Goal: Task Accomplishment & Management: Complete application form

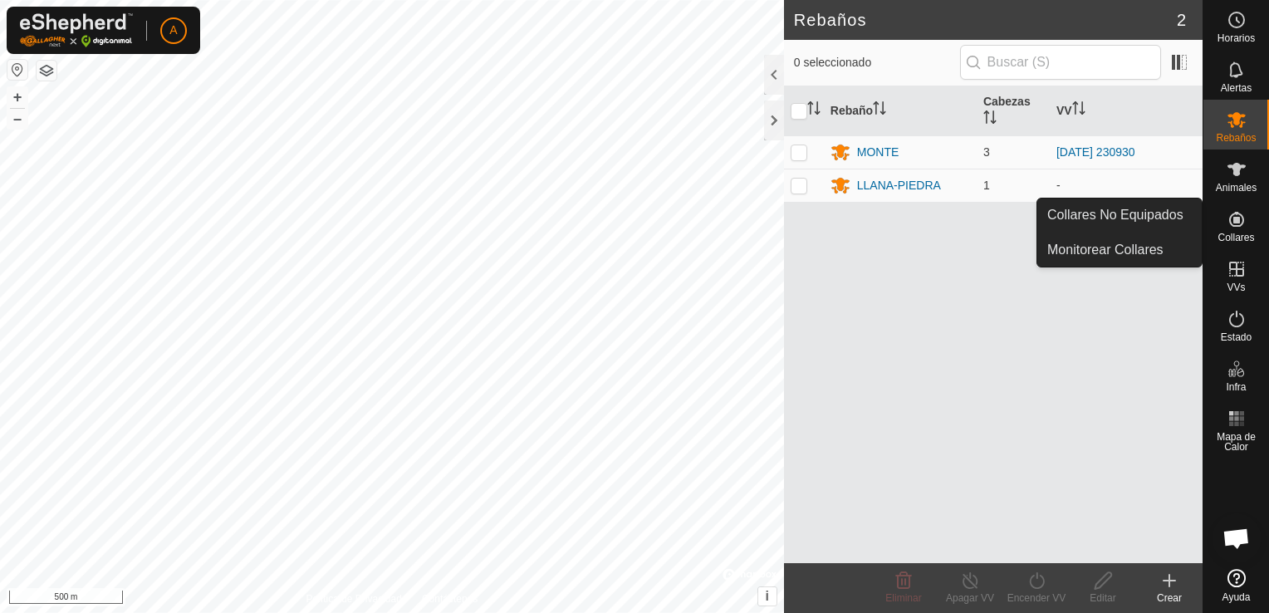
click at [1243, 226] on icon at bounding box center [1236, 219] width 20 height 20
click at [1163, 218] on link "Collares No Equipados" at bounding box center [1119, 214] width 164 height 33
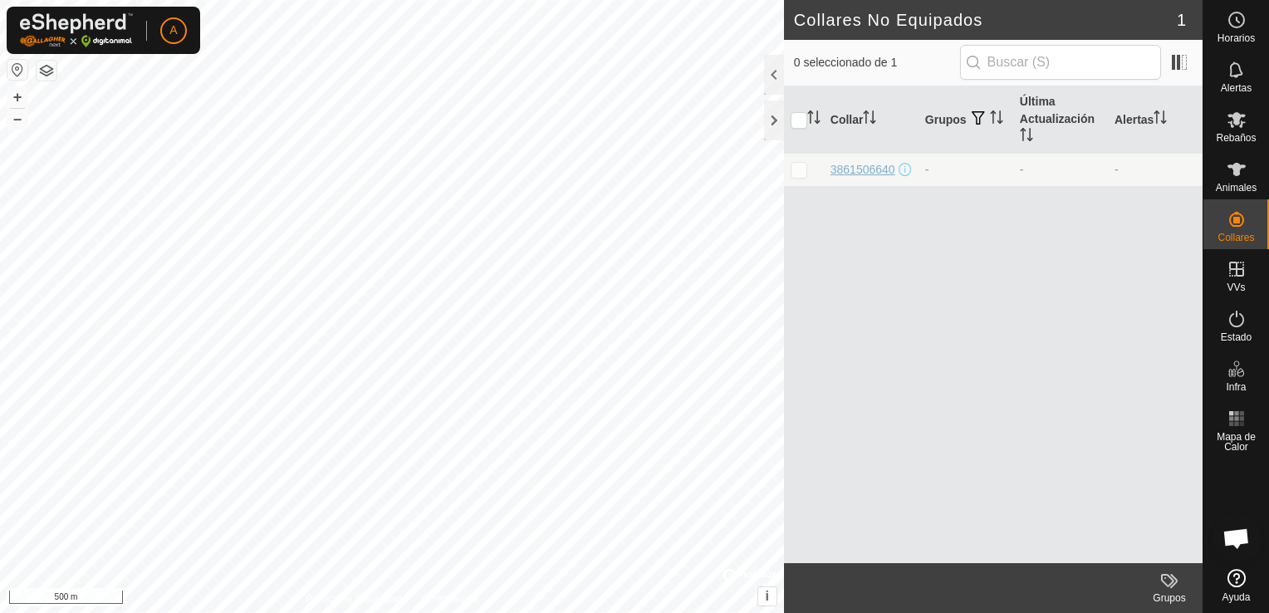
click at [854, 163] on div "3861506640" at bounding box center [862, 169] width 65 height 17
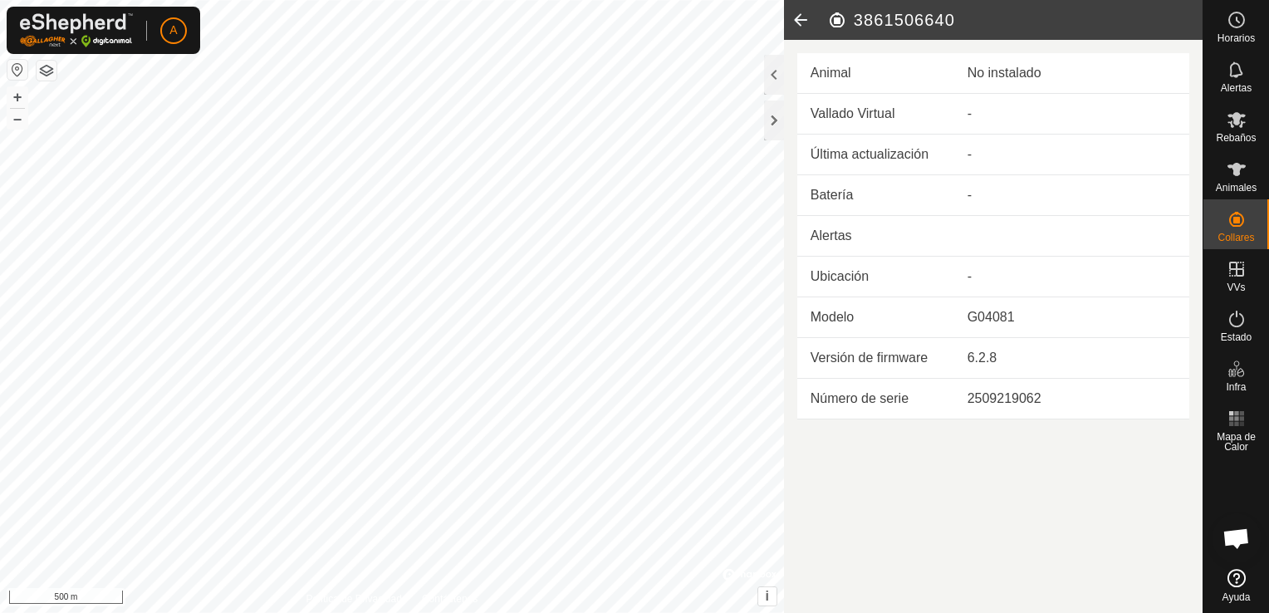
click at [957, 257] on td "-" at bounding box center [1071, 277] width 235 height 41
click at [977, 119] on td "-" at bounding box center [1071, 114] width 235 height 41
click at [1000, 83] on td "No instalado" at bounding box center [1071, 73] width 235 height 41
click at [807, 12] on icon at bounding box center [800, 20] width 33 height 40
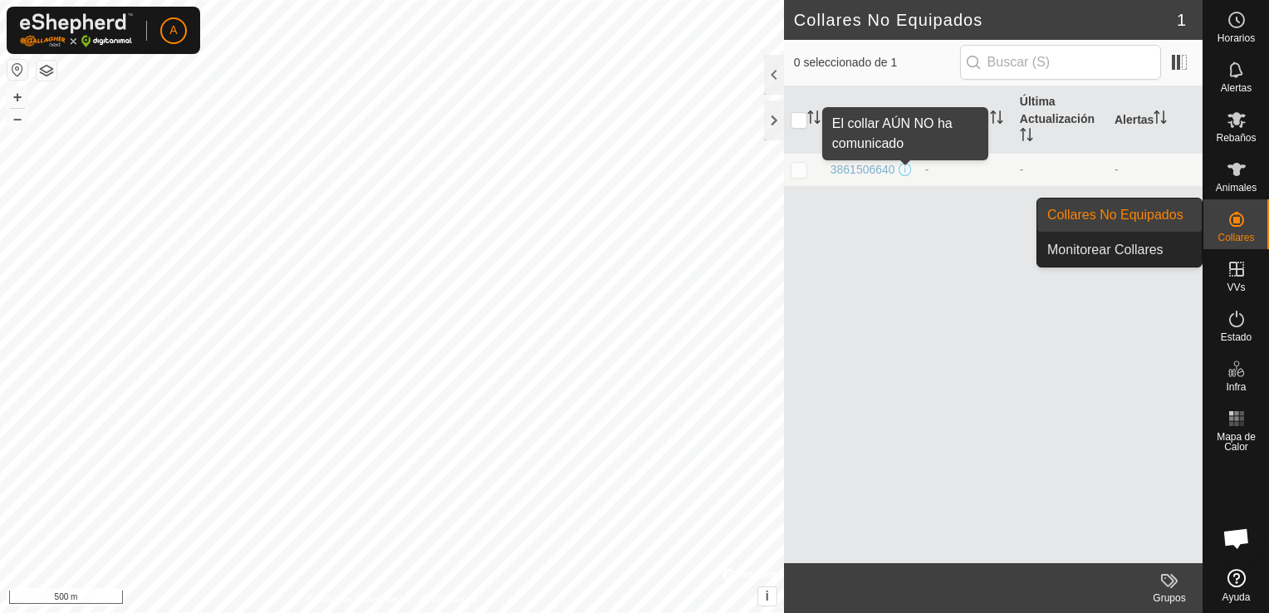
click at [904, 171] on span at bounding box center [904, 169] width 13 height 13
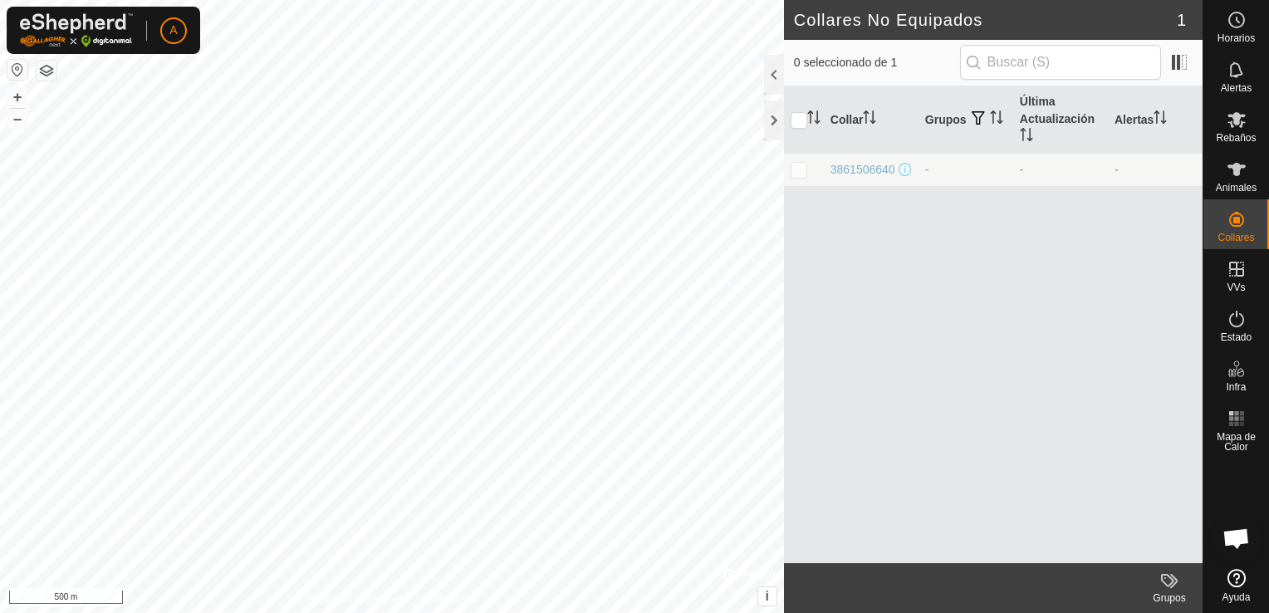
click at [904, 171] on span at bounding box center [904, 169] width 13 height 13
click at [806, 167] on p-checkbox at bounding box center [798, 169] width 17 height 13
checkbox input "true"
click at [1166, 599] on div "Grupos" at bounding box center [1169, 597] width 66 height 15
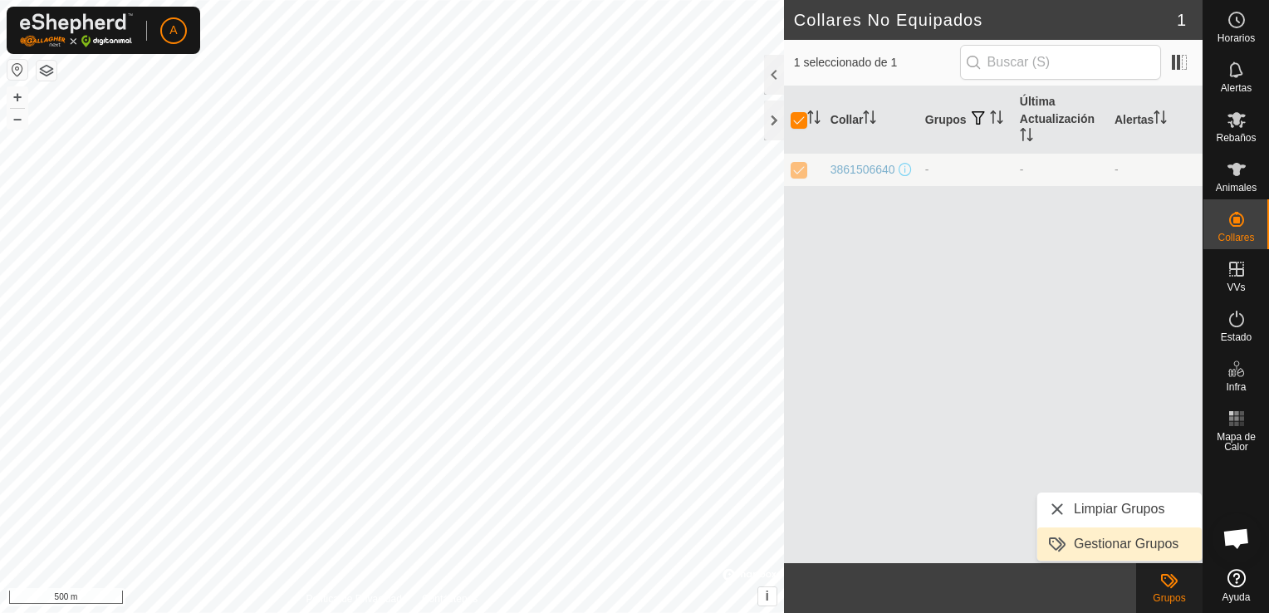
click at [1139, 548] on link "Gestionar Grupos" at bounding box center [1119, 543] width 164 height 33
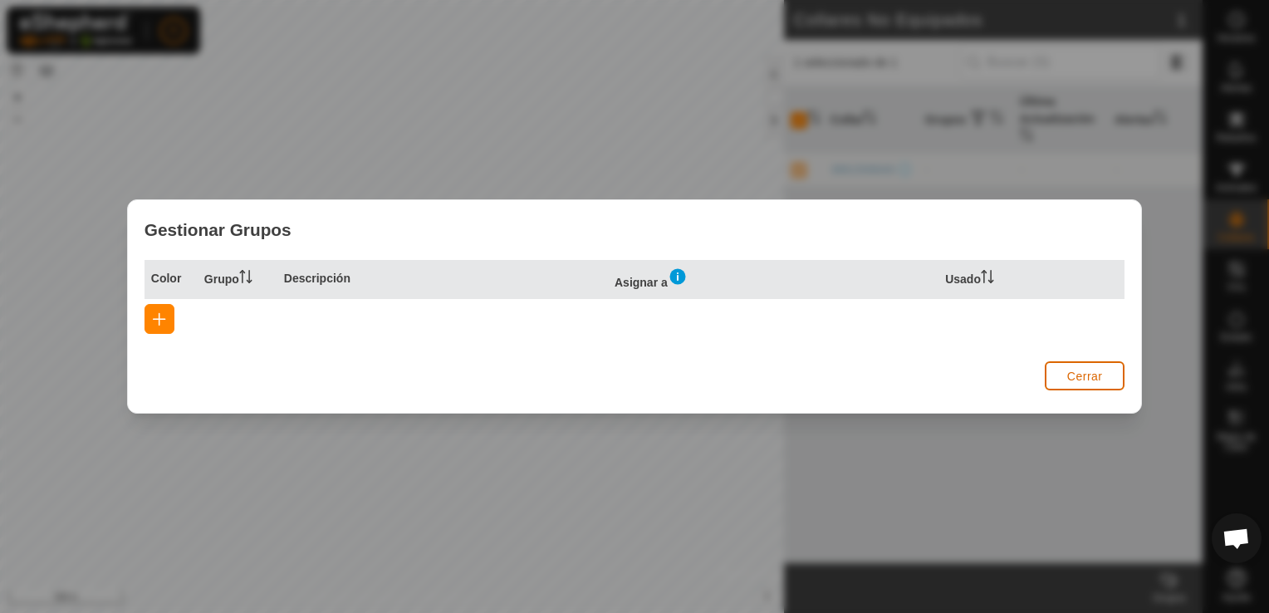
click at [1100, 382] on span "Cerrar" at bounding box center [1085, 375] width 36 height 13
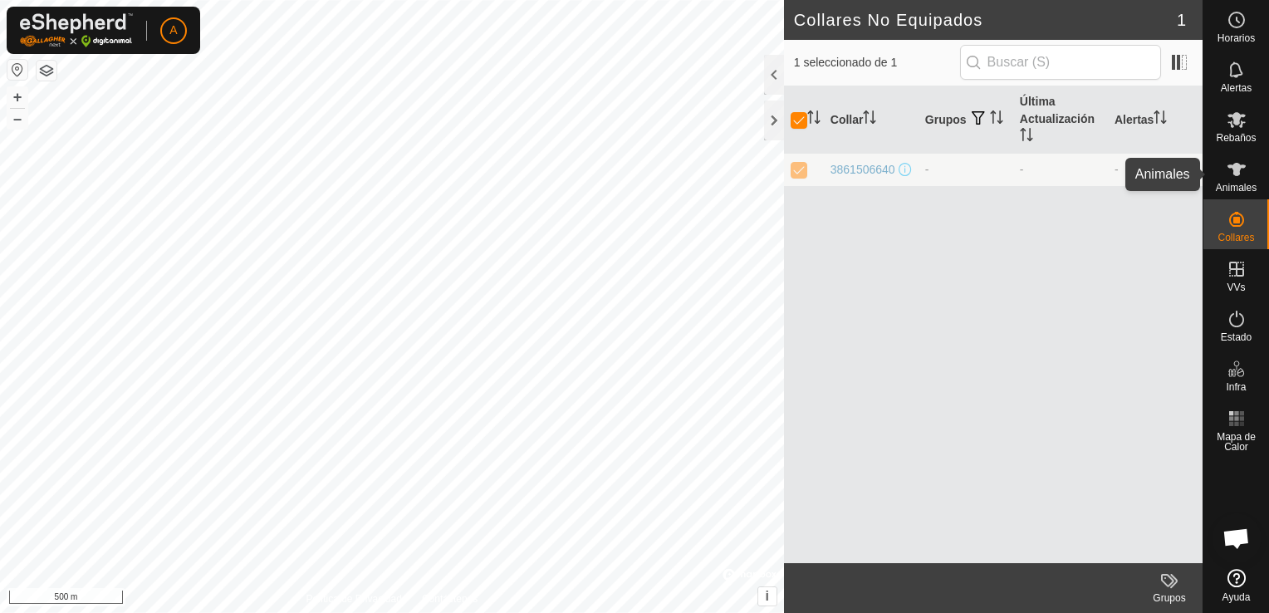
click at [1241, 183] on span "Animales" at bounding box center [1236, 188] width 41 height 10
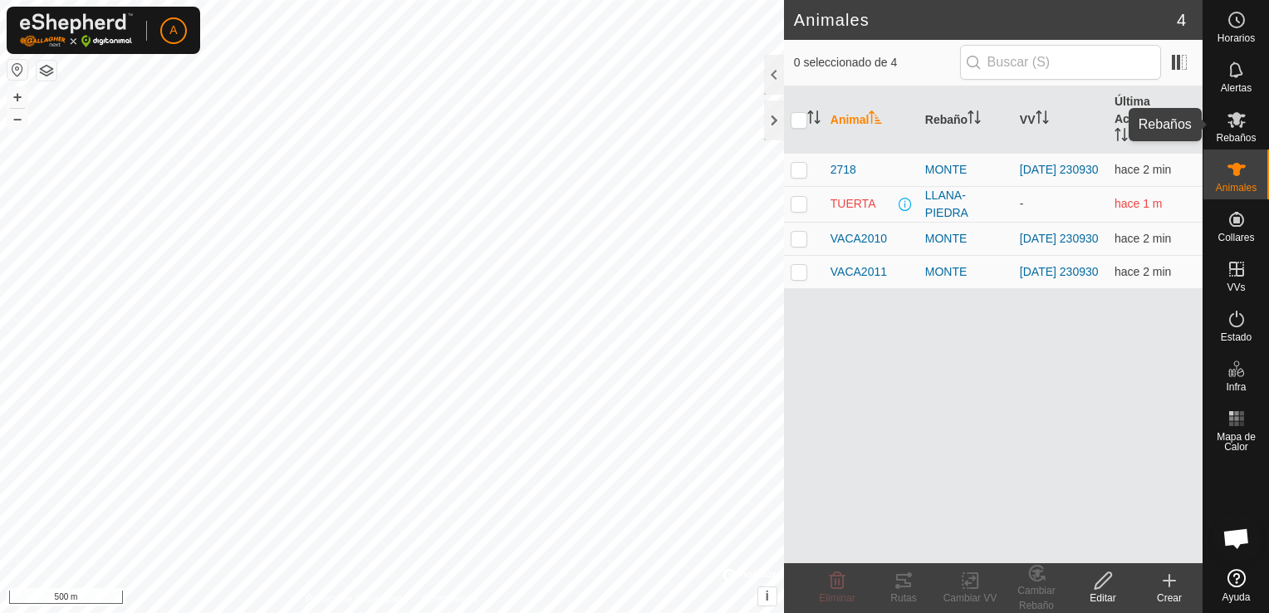
click at [1226, 125] on icon at bounding box center [1236, 120] width 20 height 20
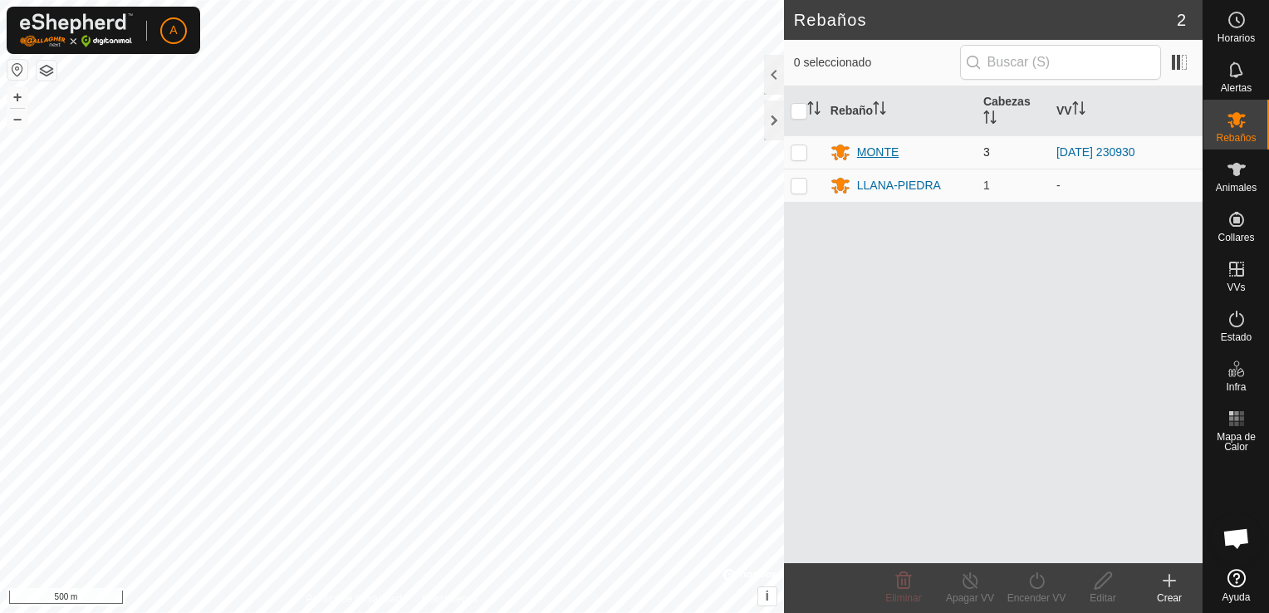
click at [852, 158] on div "MONTE" at bounding box center [899, 152] width 139 height 20
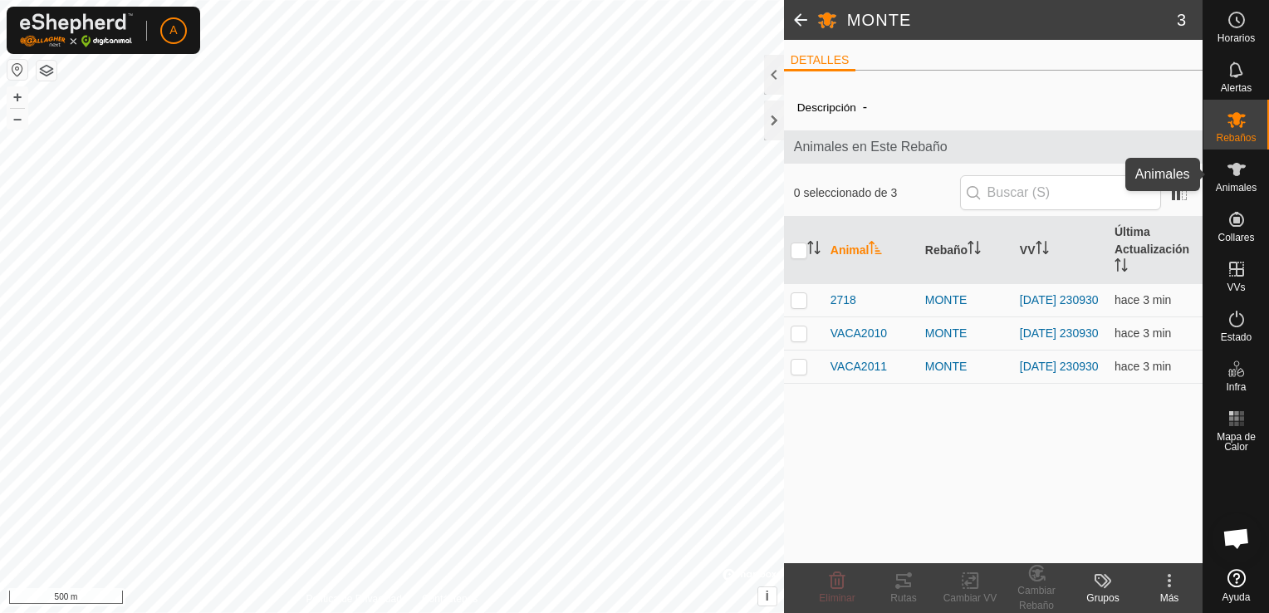
click at [1249, 171] on es-animals-svg-icon at bounding box center [1236, 169] width 30 height 27
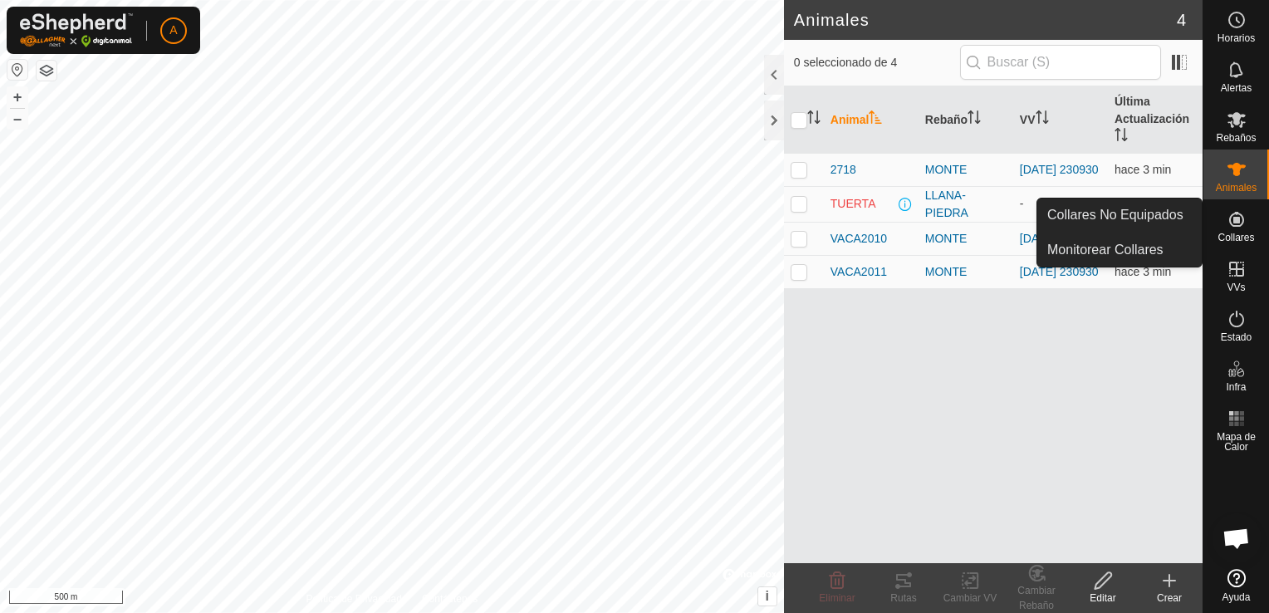
click at [1234, 226] on icon at bounding box center [1236, 219] width 15 height 15
click at [1104, 250] on link "Monitorear Collares" at bounding box center [1119, 249] width 164 height 33
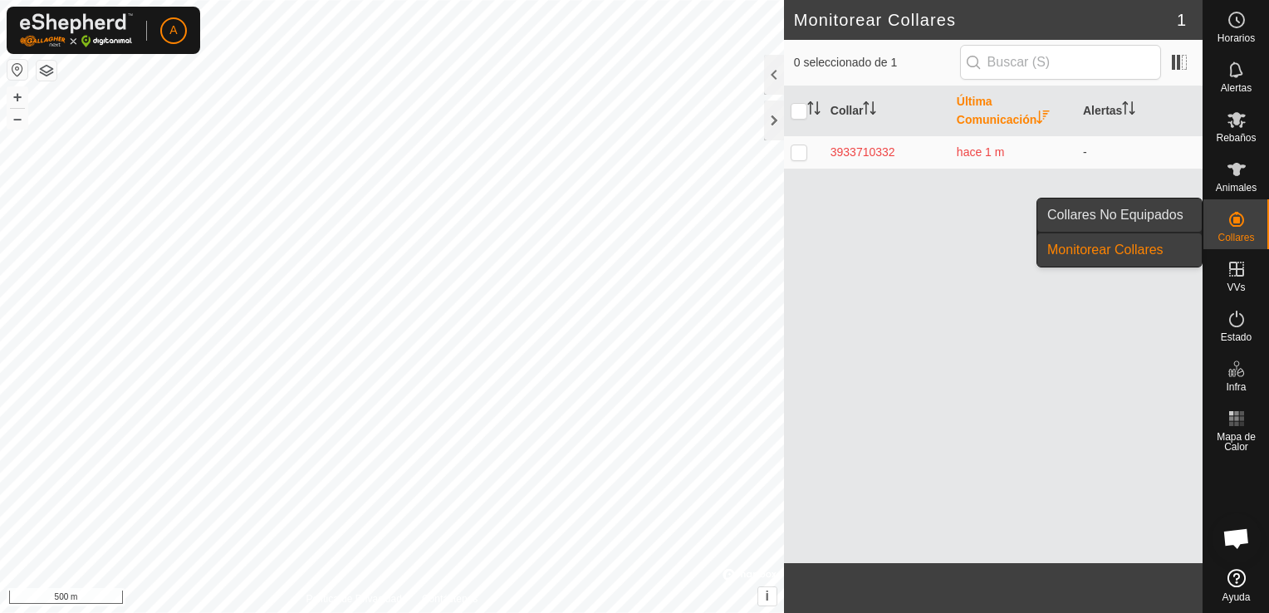
click at [1138, 206] on link "Collares No Equipados" at bounding box center [1119, 214] width 164 height 33
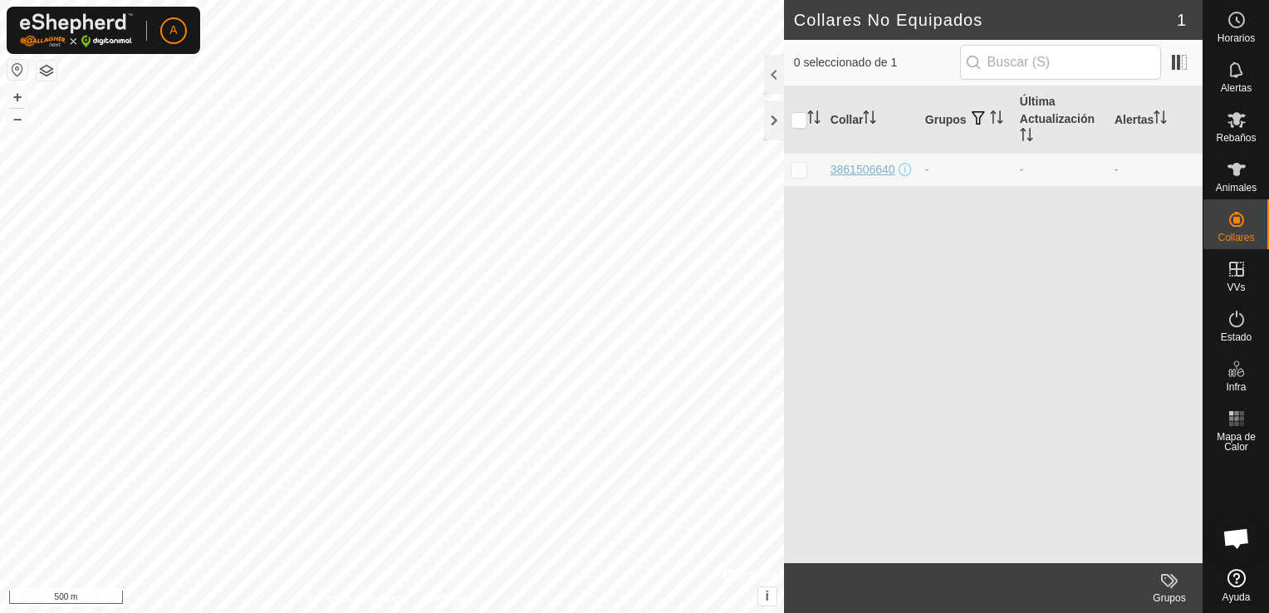
click at [834, 179] on div "3861506640" at bounding box center [862, 169] width 65 height 17
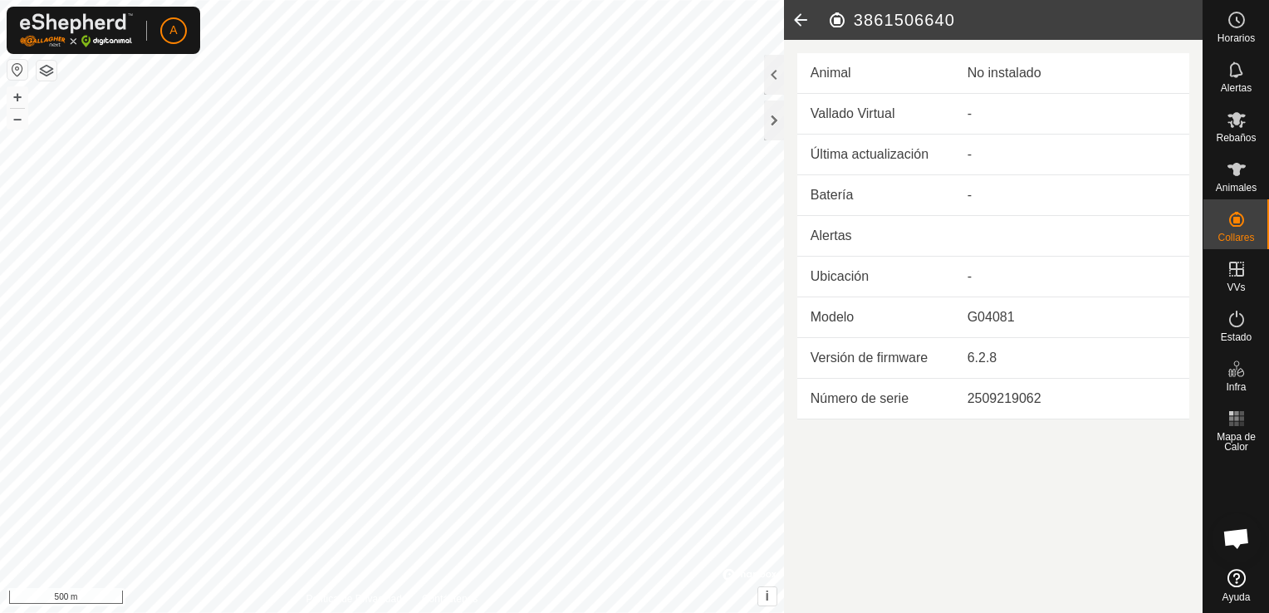
click at [1002, 81] on div "No instalado" at bounding box center [1071, 73] width 208 height 20
click at [1058, 106] on td "-" at bounding box center [1071, 114] width 235 height 41
click at [925, 12] on h2 "3861506640" at bounding box center [1014, 20] width 375 height 20
click at [1226, 180] on es-animals-svg-icon at bounding box center [1236, 169] width 30 height 27
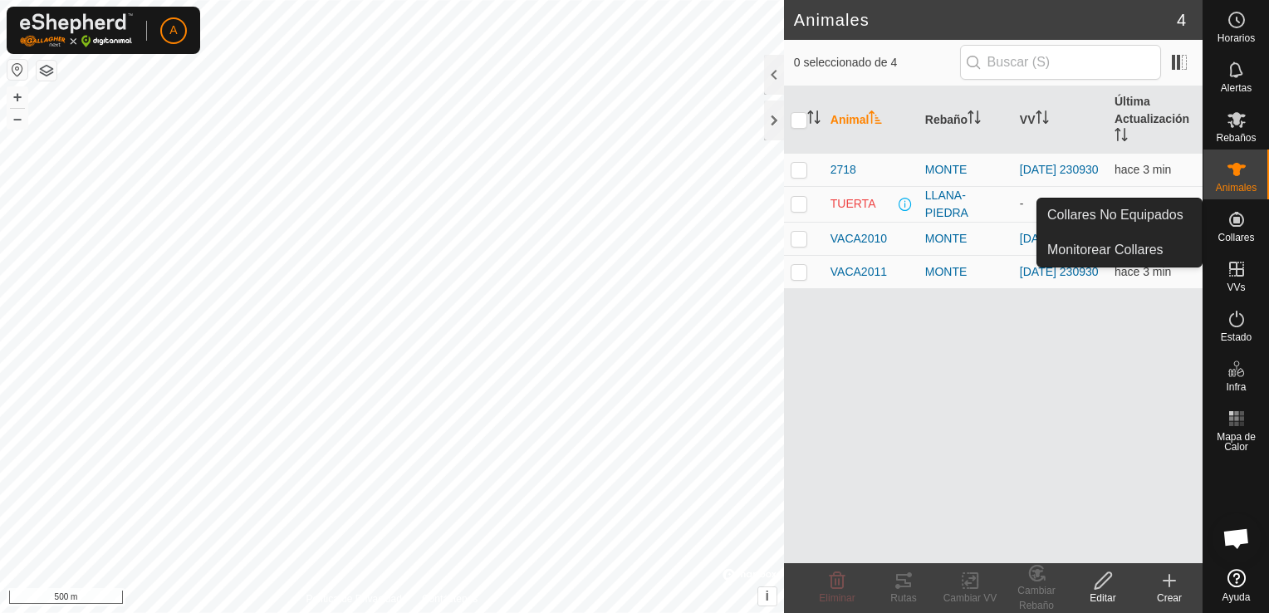
click at [1232, 233] on span "Collares" at bounding box center [1235, 237] width 37 height 10
click at [1240, 228] on icon at bounding box center [1236, 219] width 20 height 20
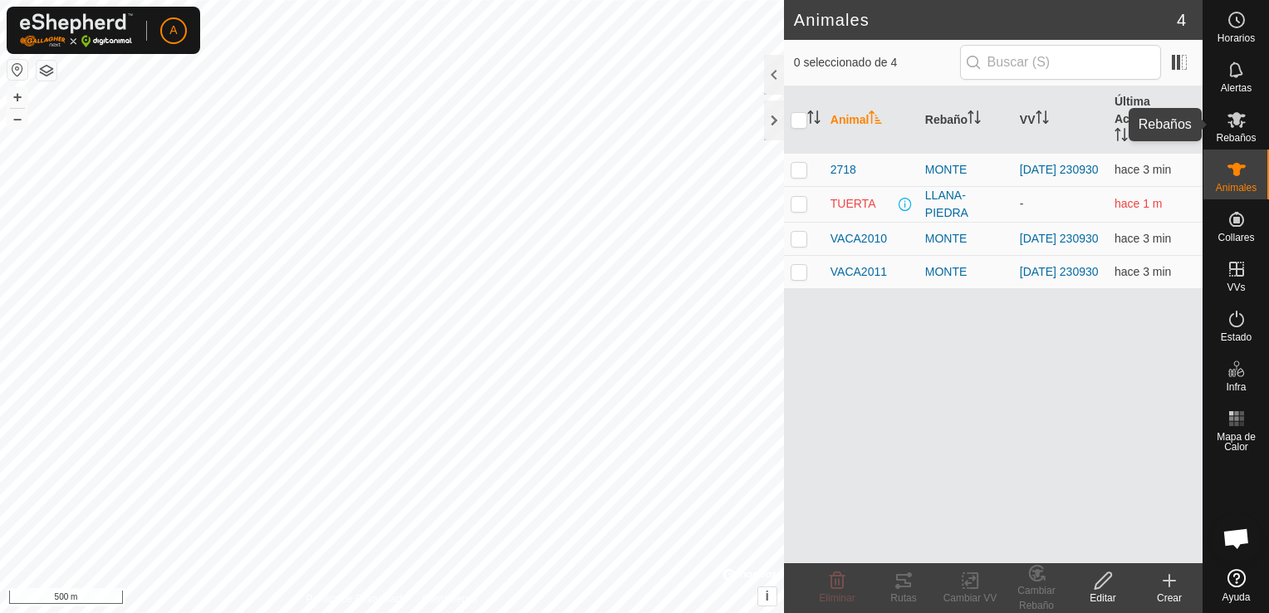
click at [1239, 122] on icon at bounding box center [1236, 120] width 18 height 16
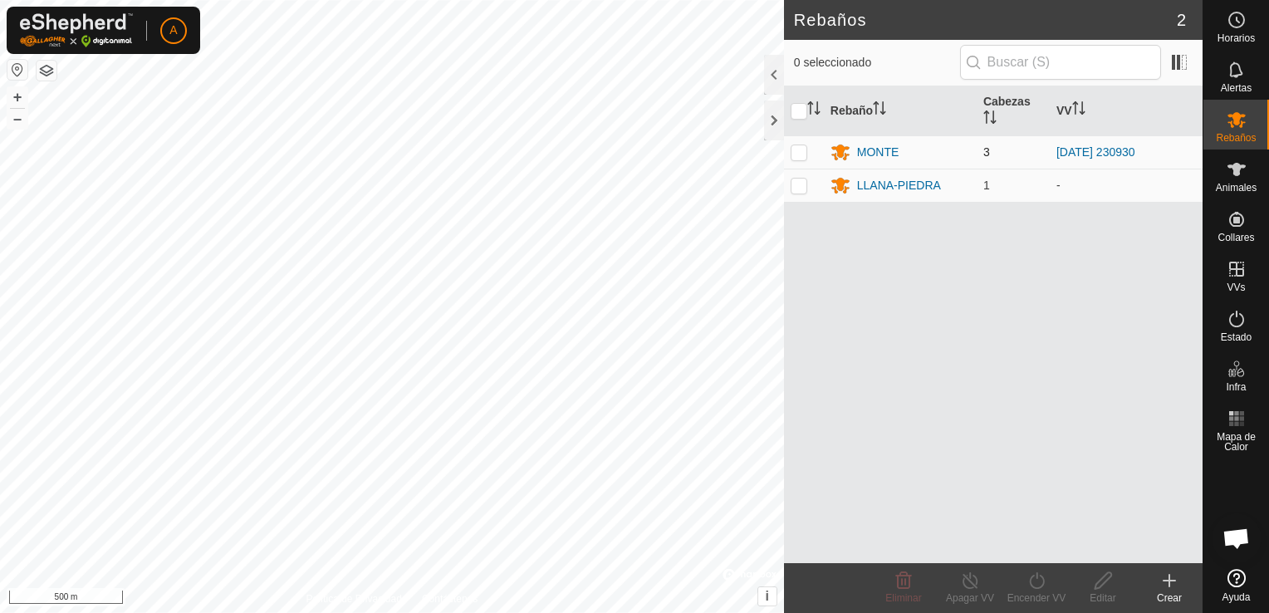
click at [983, 154] on span "3" at bounding box center [986, 151] width 7 height 13
click at [857, 148] on div "MONTE" at bounding box center [878, 152] width 42 height 17
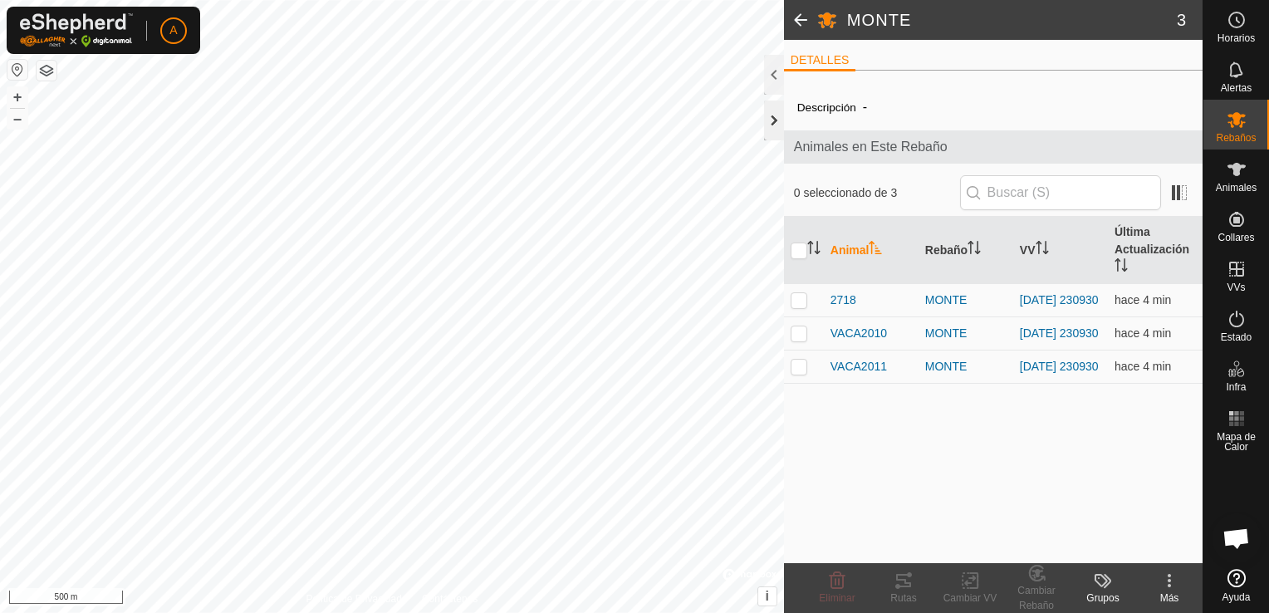
click at [777, 125] on div at bounding box center [774, 120] width 20 height 40
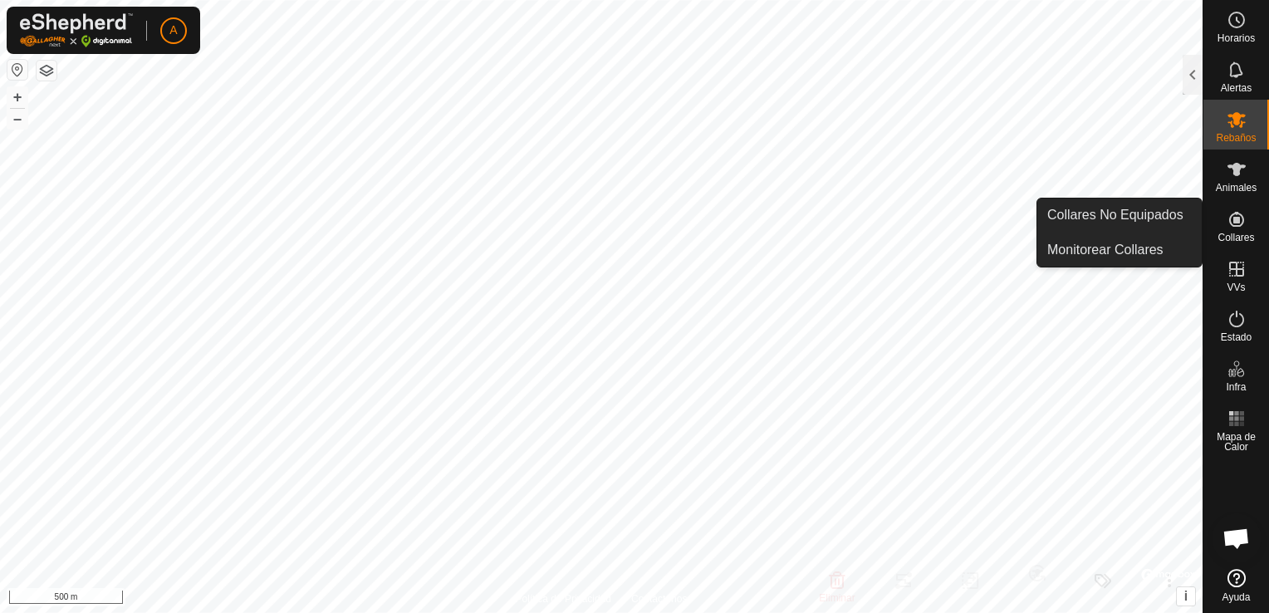
click at [1237, 228] on icon at bounding box center [1236, 219] width 20 height 20
click at [1156, 211] on link "Collares No Equipados" at bounding box center [1119, 214] width 164 height 33
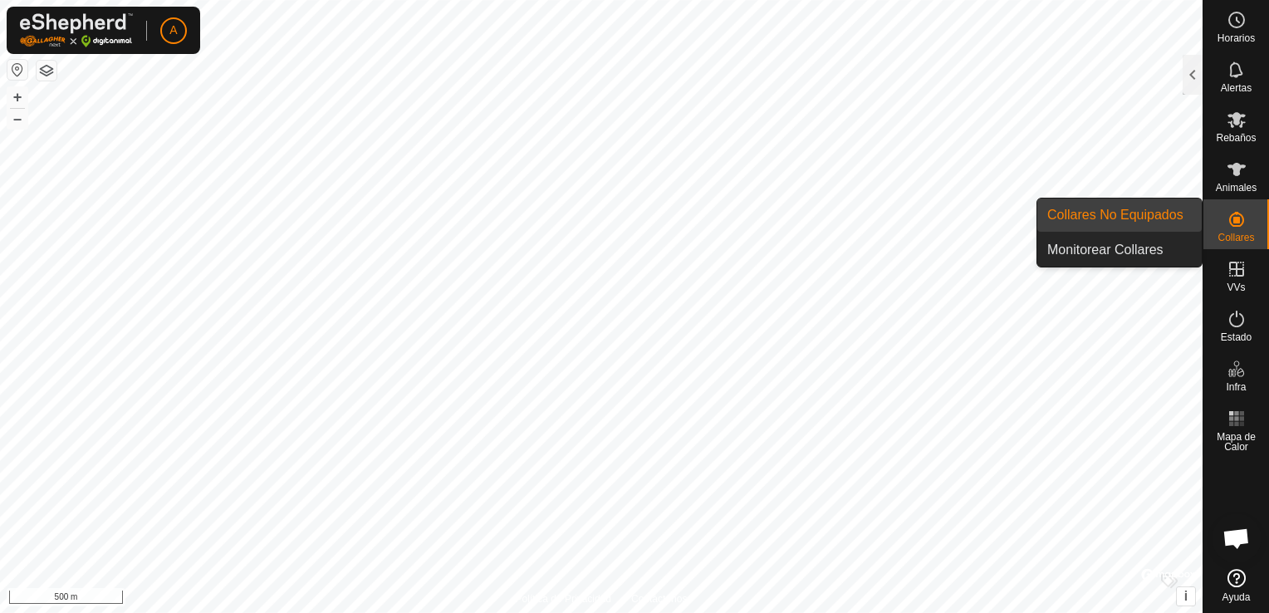
click at [1105, 213] on link "Collares No Equipados" at bounding box center [1119, 214] width 164 height 33
click at [1242, 214] on icon at bounding box center [1236, 219] width 20 height 20
click at [1226, 230] on es-neckbands-svg-icon at bounding box center [1236, 219] width 30 height 27
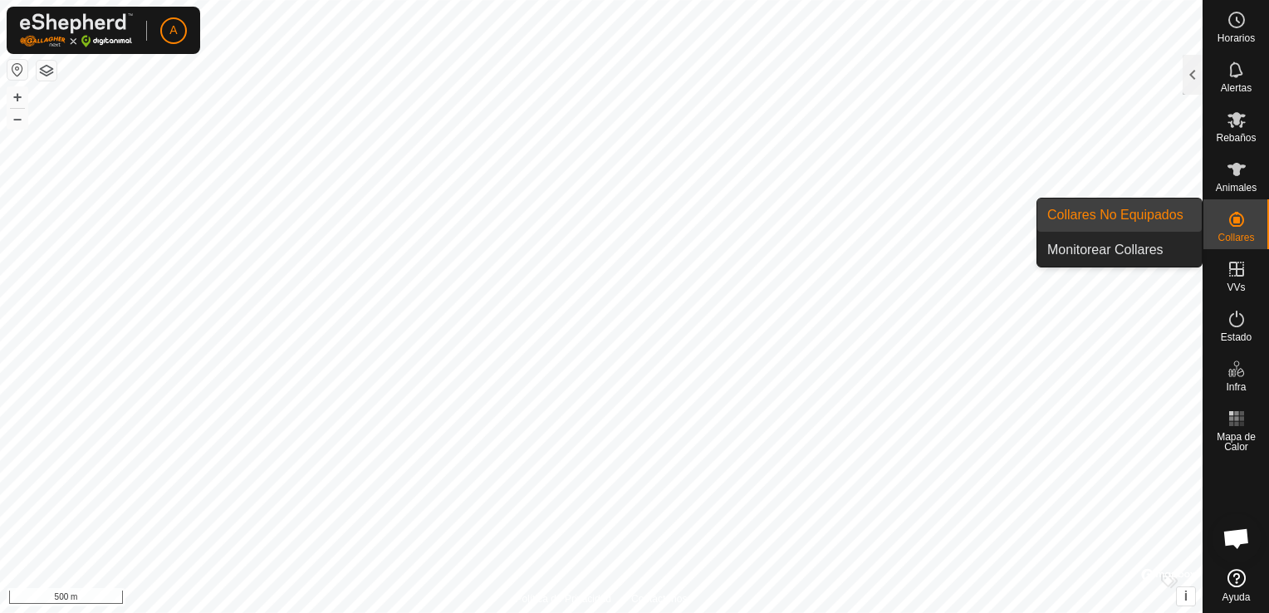
click at [1225, 224] on es-neckbands-svg-icon at bounding box center [1236, 219] width 30 height 27
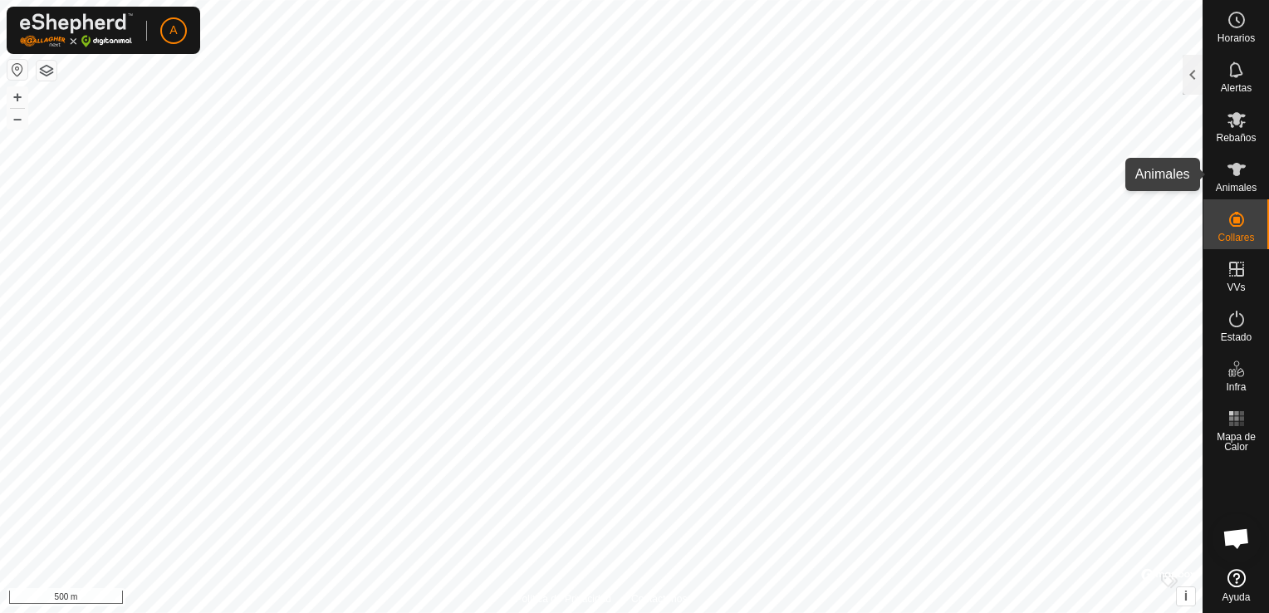
click at [1237, 169] on icon at bounding box center [1236, 169] width 18 height 13
click at [1239, 180] on es-animals-svg-icon at bounding box center [1236, 169] width 30 height 27
click at [1190, 86] on div at bounding box center [1192, 75] width 20 height 40
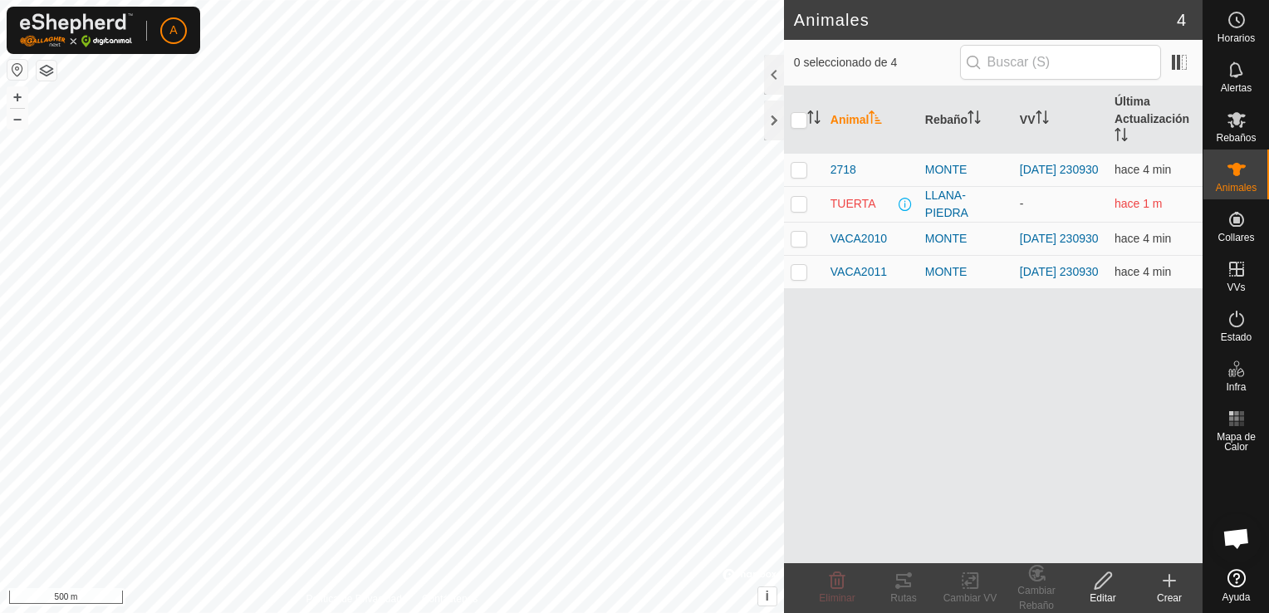
click at [1097, 586] on icon at bounding box center [1103, 580] width 21 height 20
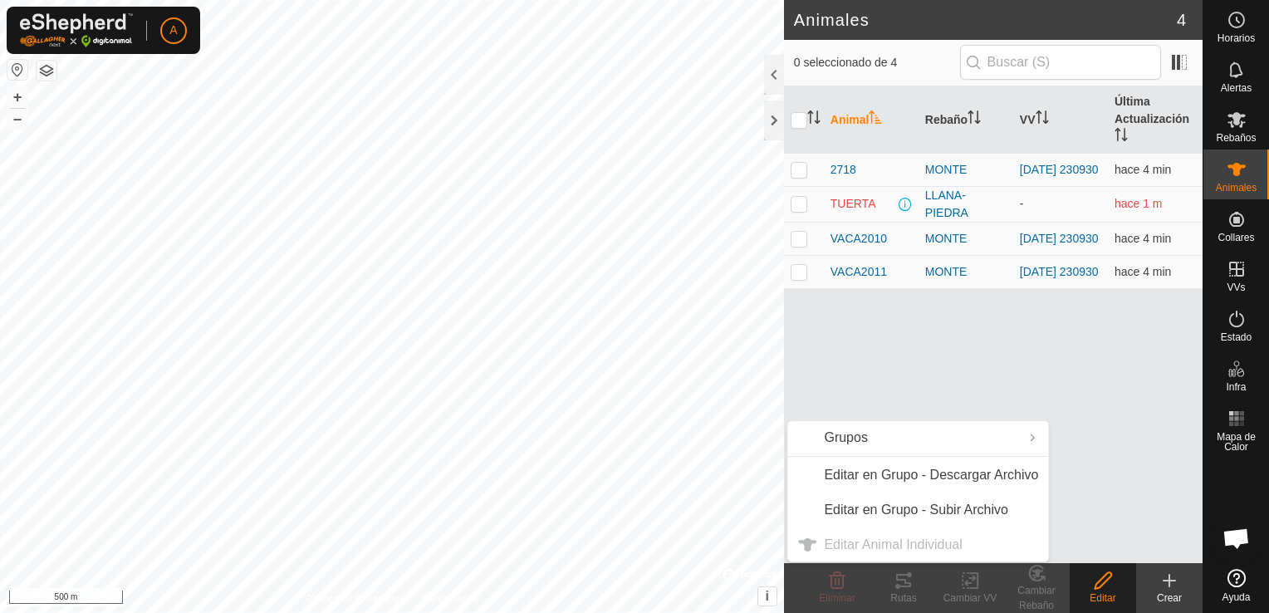
click at [957, 398] on div "Animal Rebaño VV Última Actualización 2718 MONTE [DATE] 230930 hace 4 min TUERT…" at bounding box center [993, 324] width 418 height 477
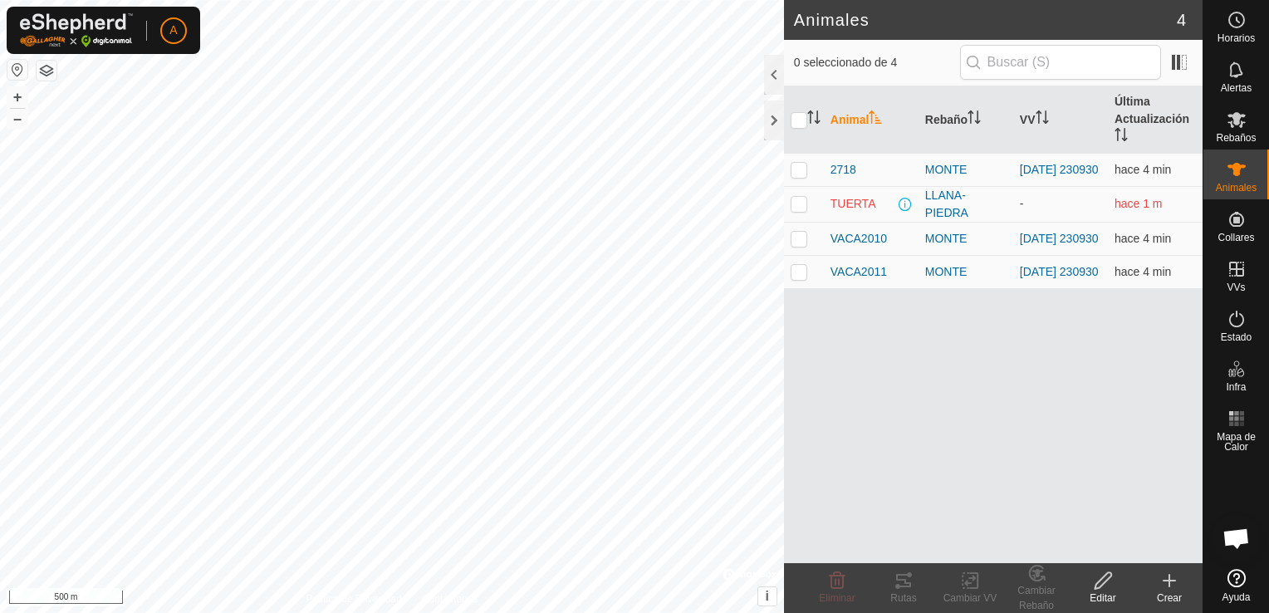
click at [1169, 587] on icon at bounding box center [1169, 580] width 20 height 20
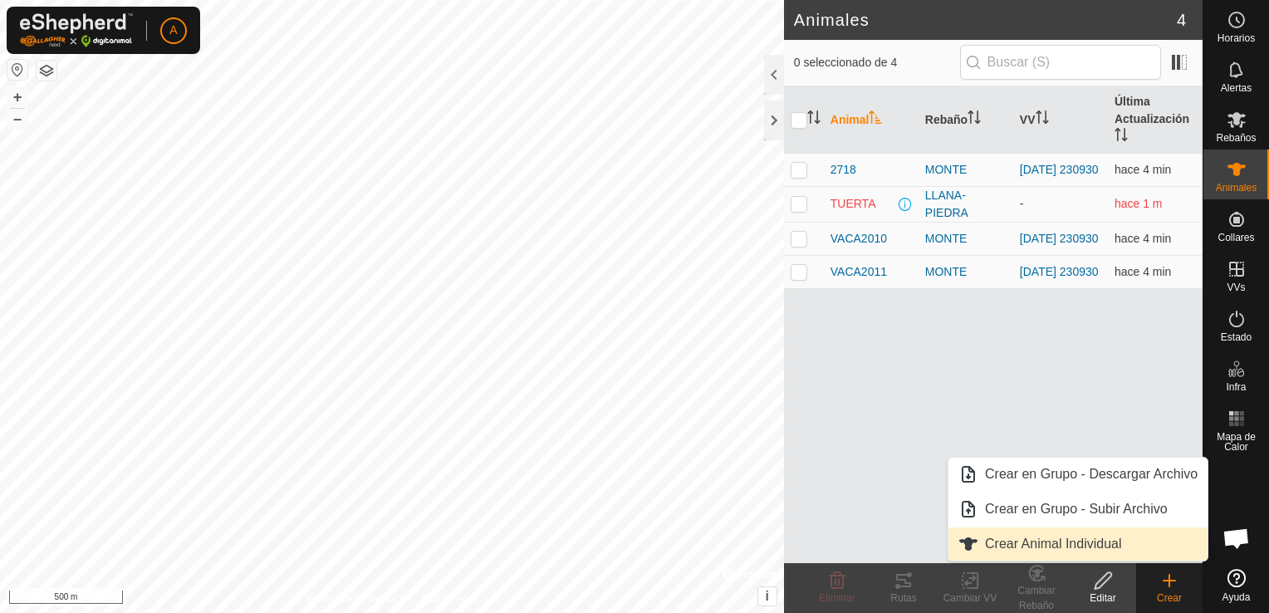
click at [1087, 550] on link "Crear Animal Individual" at bounding box center [1077, 543] width 259 height 33
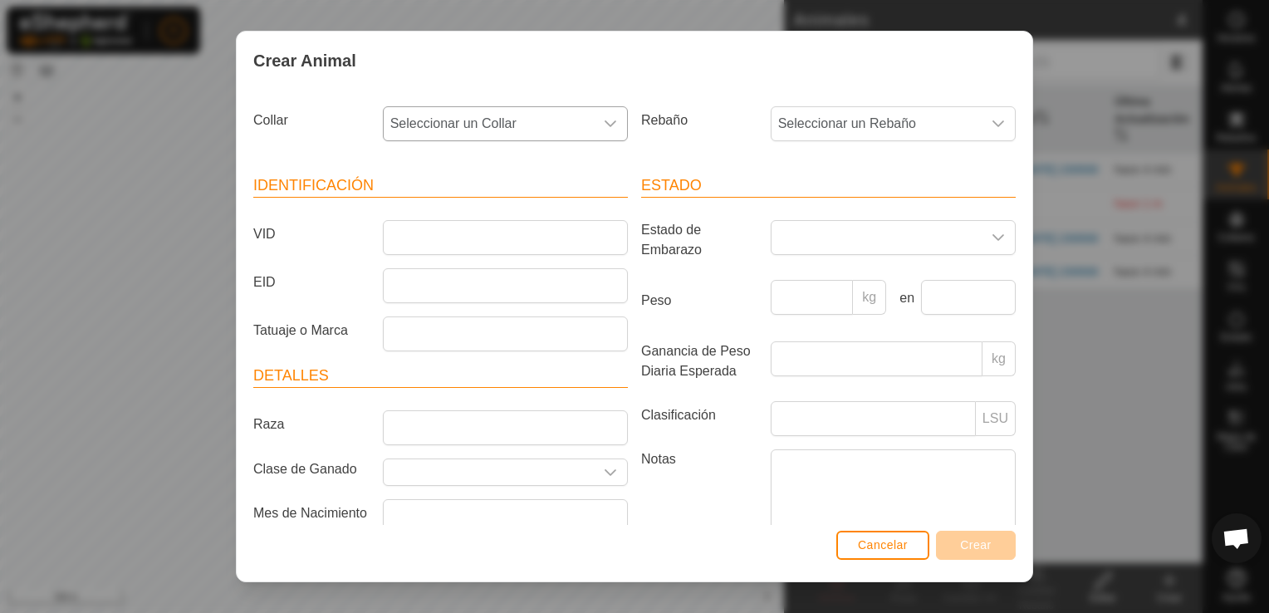
click at [594, 127] on div "dropdown trigger" at bounding box center [610, 123] width 33 height 33
click at [404, 234] on li "3861506640" at bounding box center [503, 244] width 239 height 33
click at [869, 124] on span "Seleccionar un Rebaño" at bounding box center [876, 123] width 210 height 33
click at [818, 237] on li "MONTE" at bounding box center [891, 244] width 239 height 33
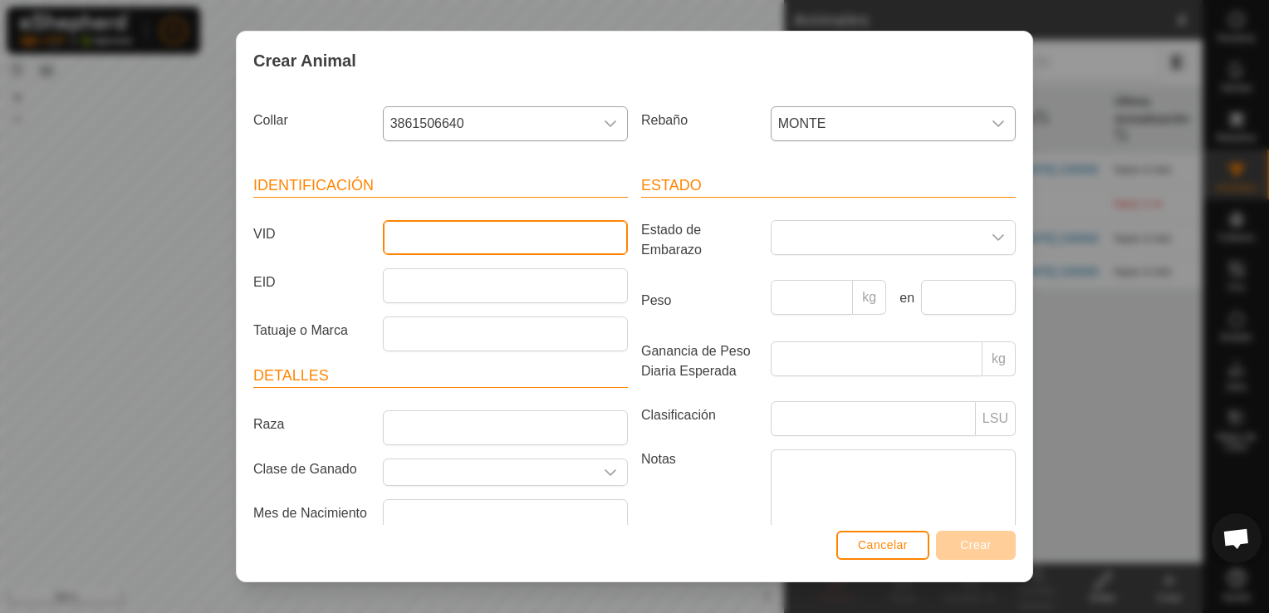
click at [437, 238] on input "VID" at bounding box center [505, 237] width 245 height 35
click at [269, 231] on label "VID" at bounding box center [312, 234] width 130 height 28
click at [383, 231] on input "VID" at bounding box center [505, 237] width 245 height 35
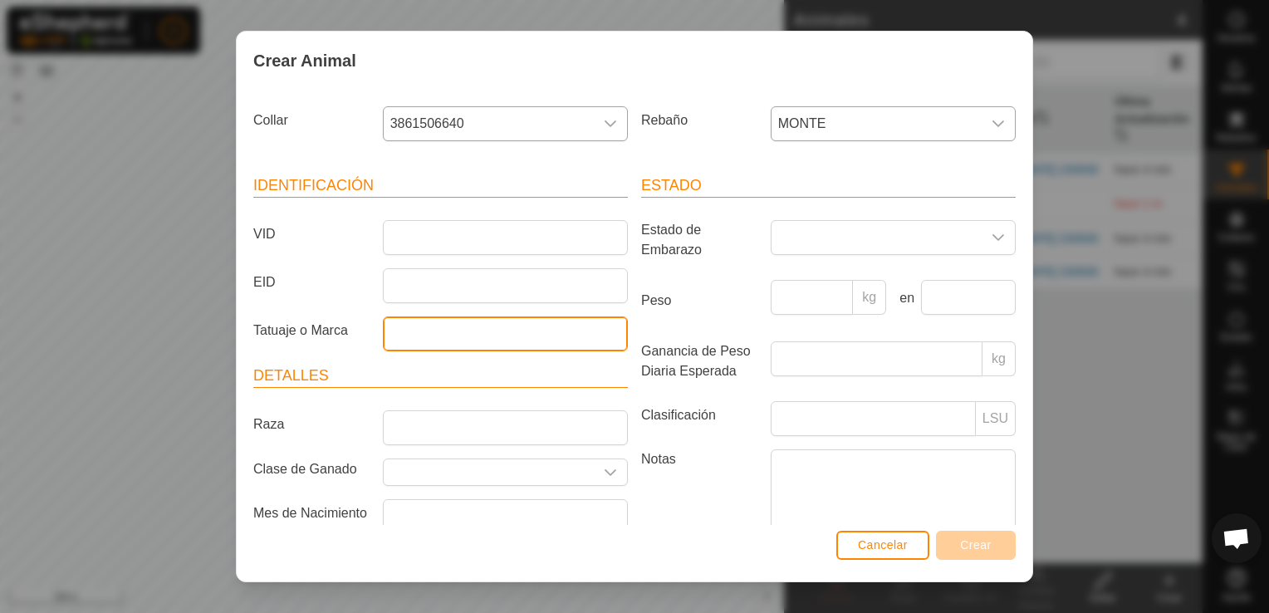
click at [409, 341] on input "Tatuaje o Marca" at bounding box center [505, 333] width 245 height 35
type input "EJ 4485"
click at [704, 281] on label "Peso" at bounding box center [699, 301] width 130 height 42
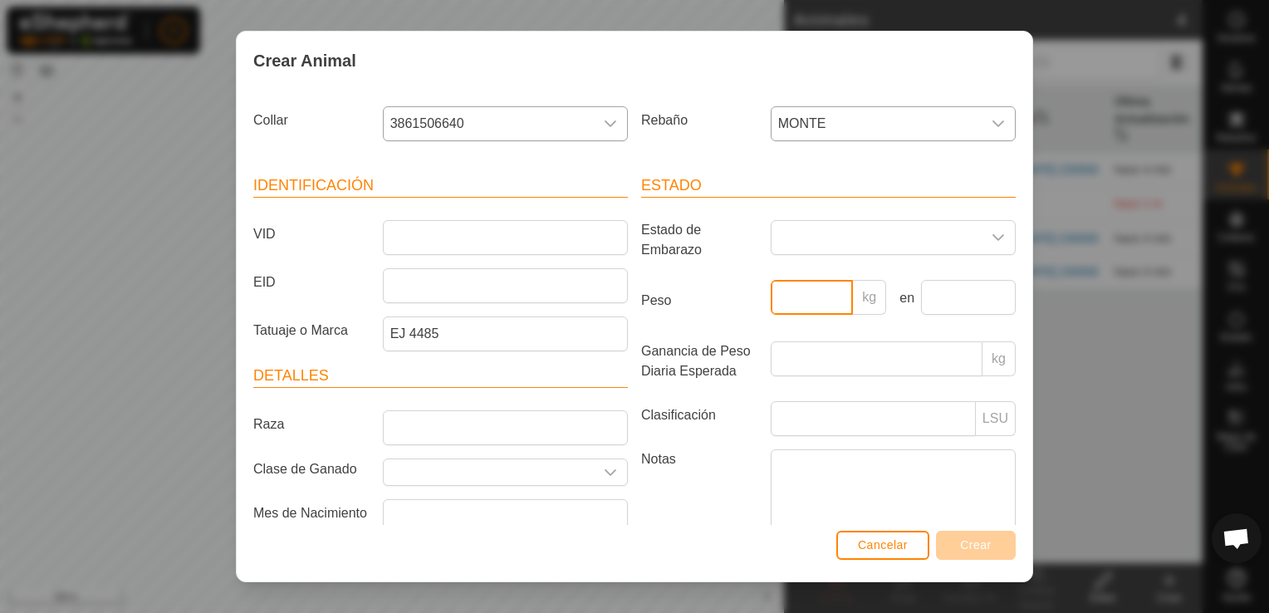
click at [771, 281] on input "Peso" at bounding box center [812, 297] width 83 height 35
click at [1014, 516] on div "Collar 3861506640 Rebaño MONTE Identificación VID EID Tatuaje o Marca EJ 4485 D…" at bounding box center [634, 307] width 795 height 435
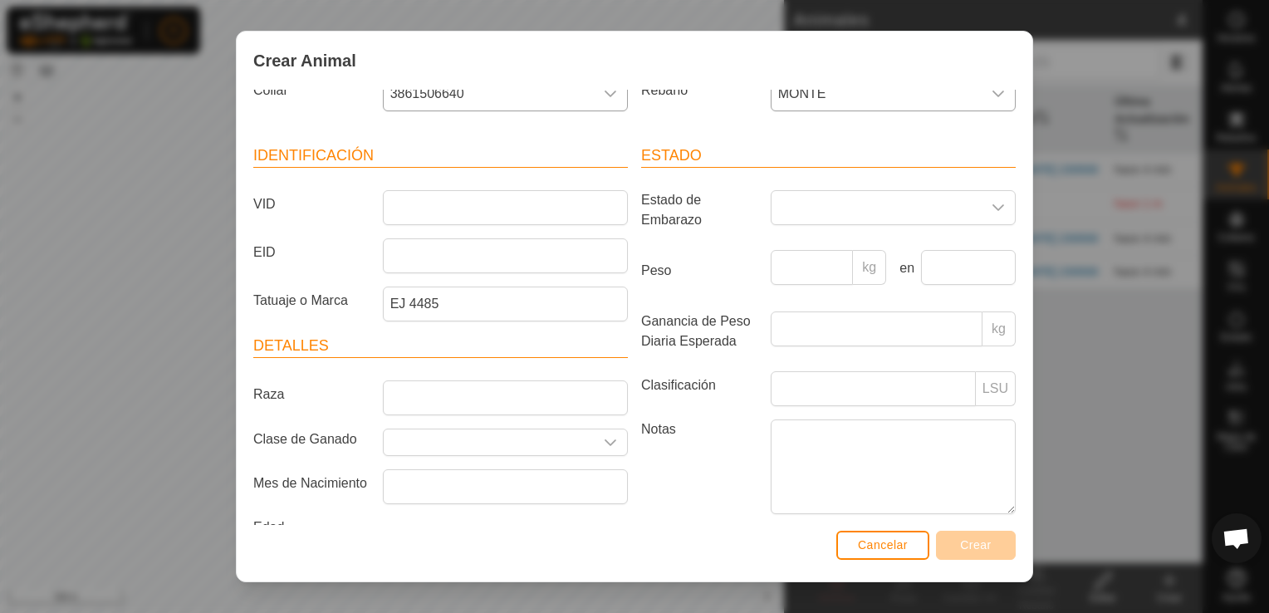
scroll to position [79, 0]
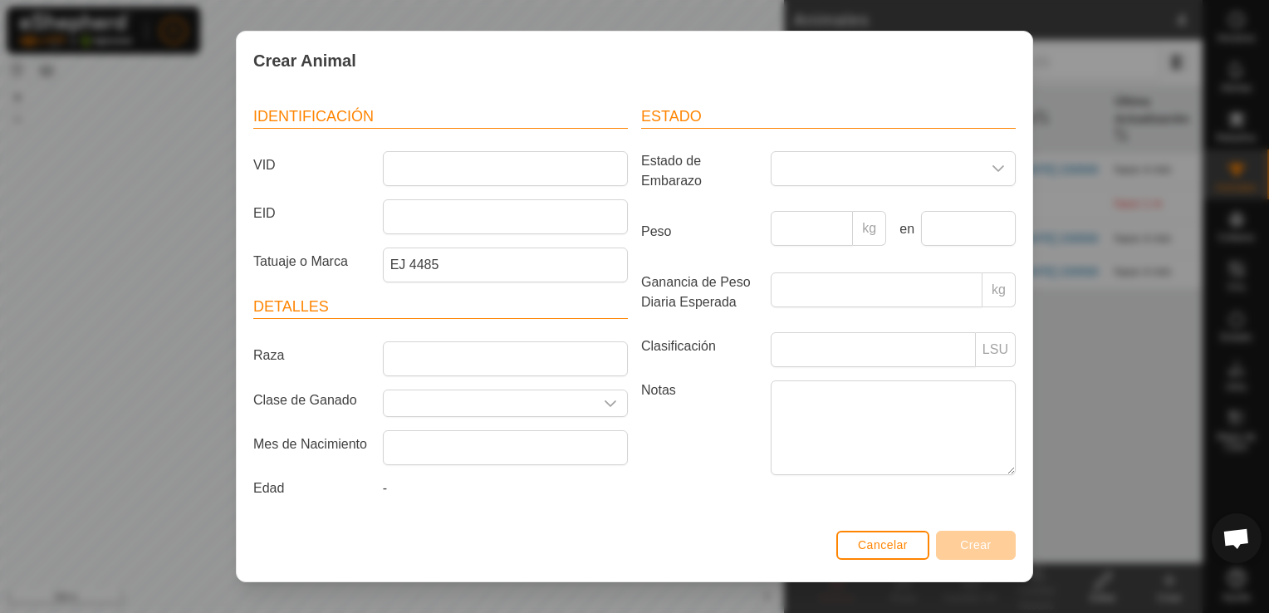
click at [1019, 511] on div "Collar 3861506640 Rebaño MONTE Identificación VID EID Tatuaje o Marca EJ 4485 D…" at bounding box center [634, 307] width 795 height 435
click at [433, 351] on input "Raza" at bounding box center [505, 358] width 245 height 35
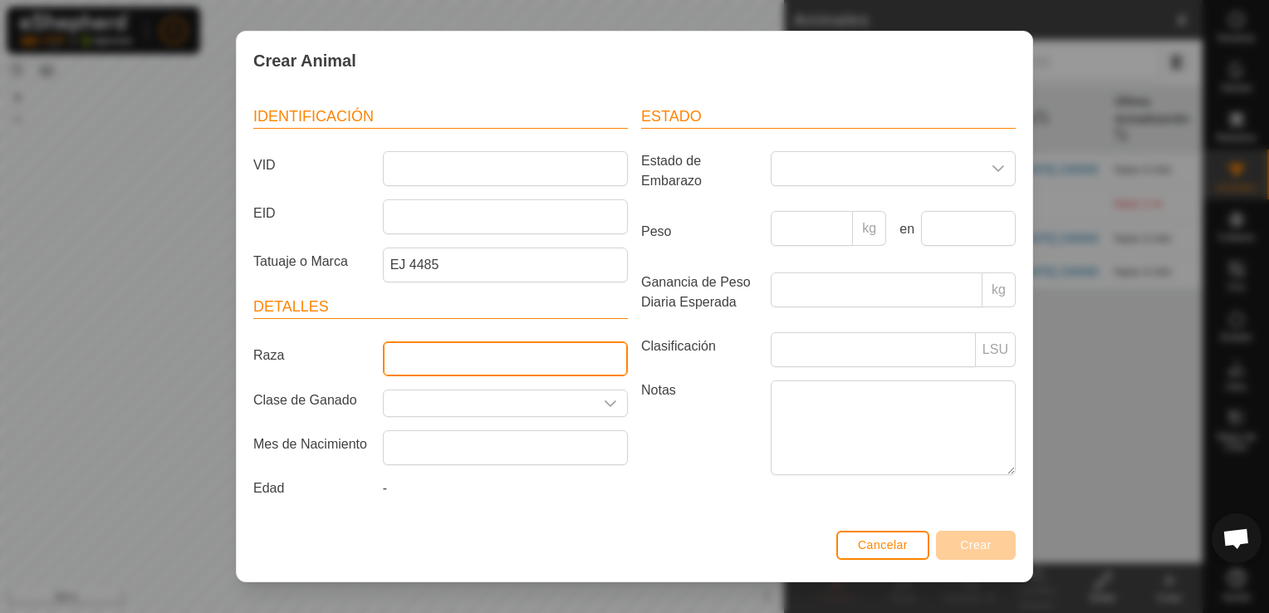
type input "AVILENA"
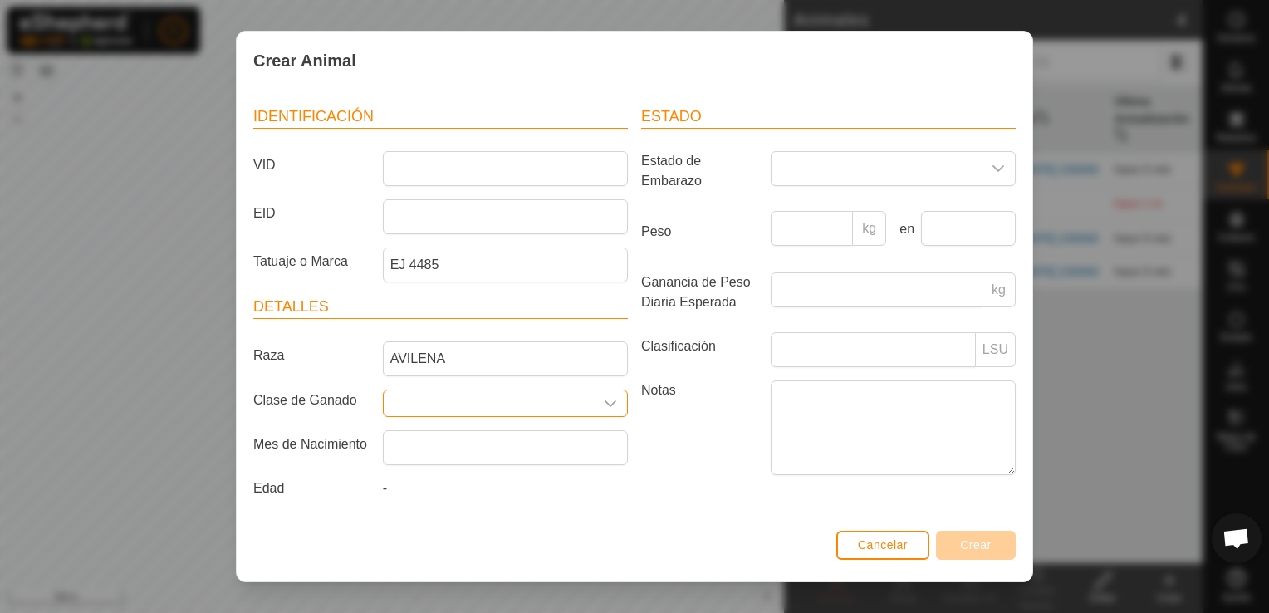
click at [399, 399] on input "text" at bounding box center [489, 403] width 210 height 26
click at [427, 391] on input "text" at bounding box center [489, 403] width 210 height 26
click at [605, 397] on icon "dropdown trigger" at bounding box center [610, 403] width 13 height 13
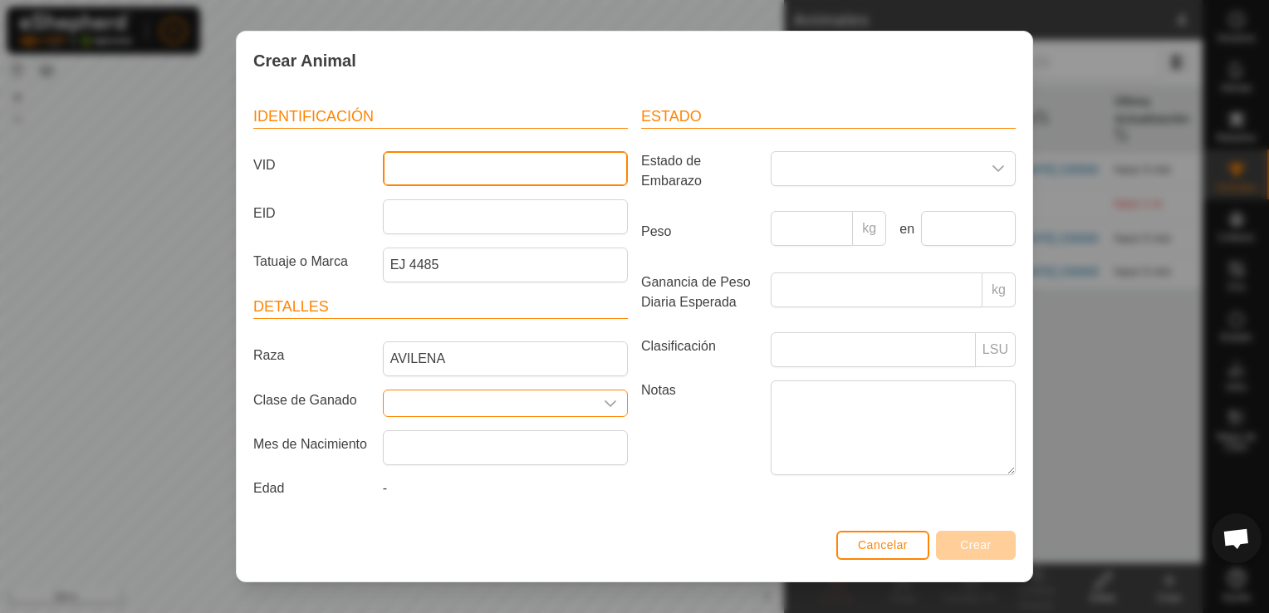
click at [475, 162] on input "VID" at bounding box center [505, 168] width 245 height 35
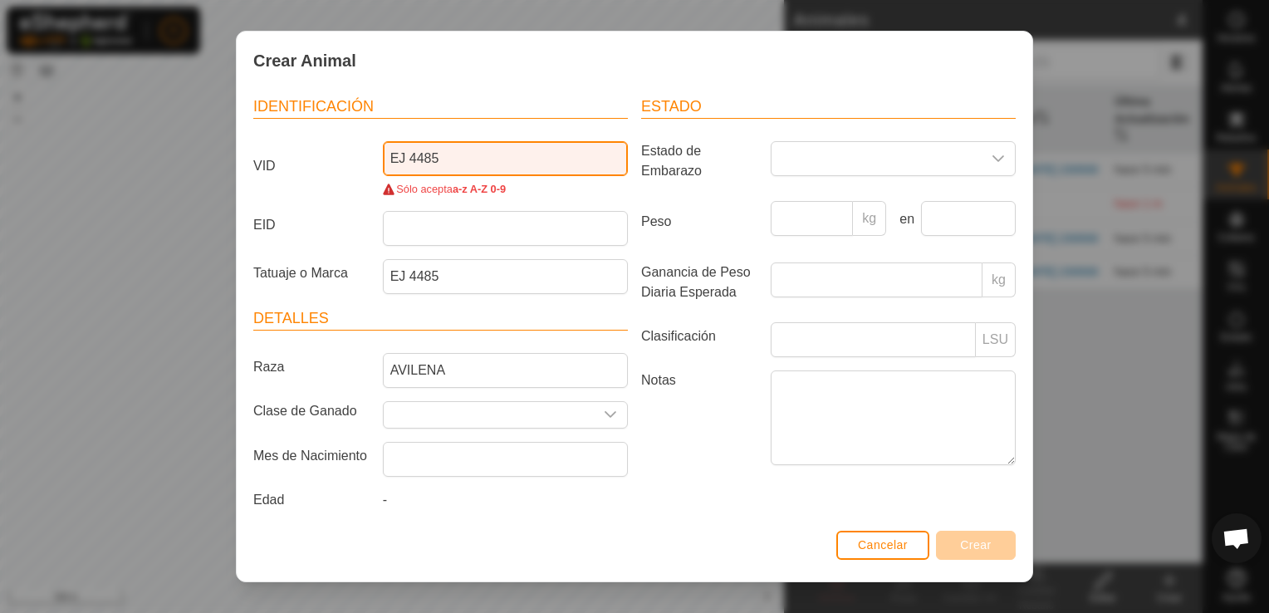
click at [406, 154] on input "EJ 4485" at bounding box center [505, 158] width 245 height 35
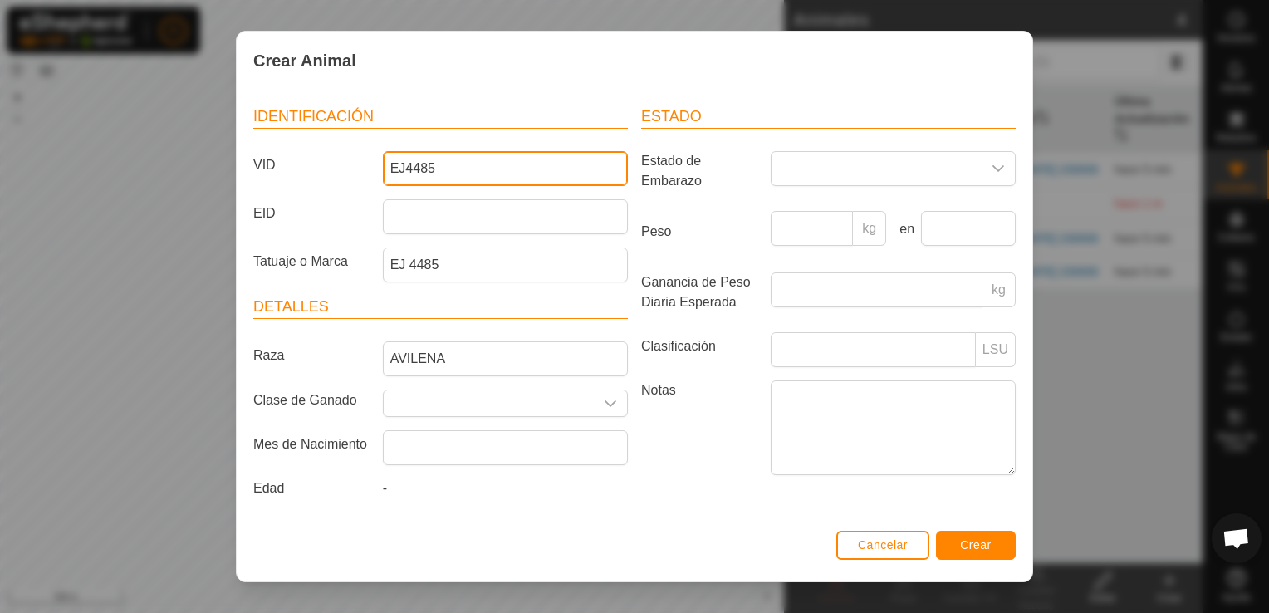
type input "EJ4485"
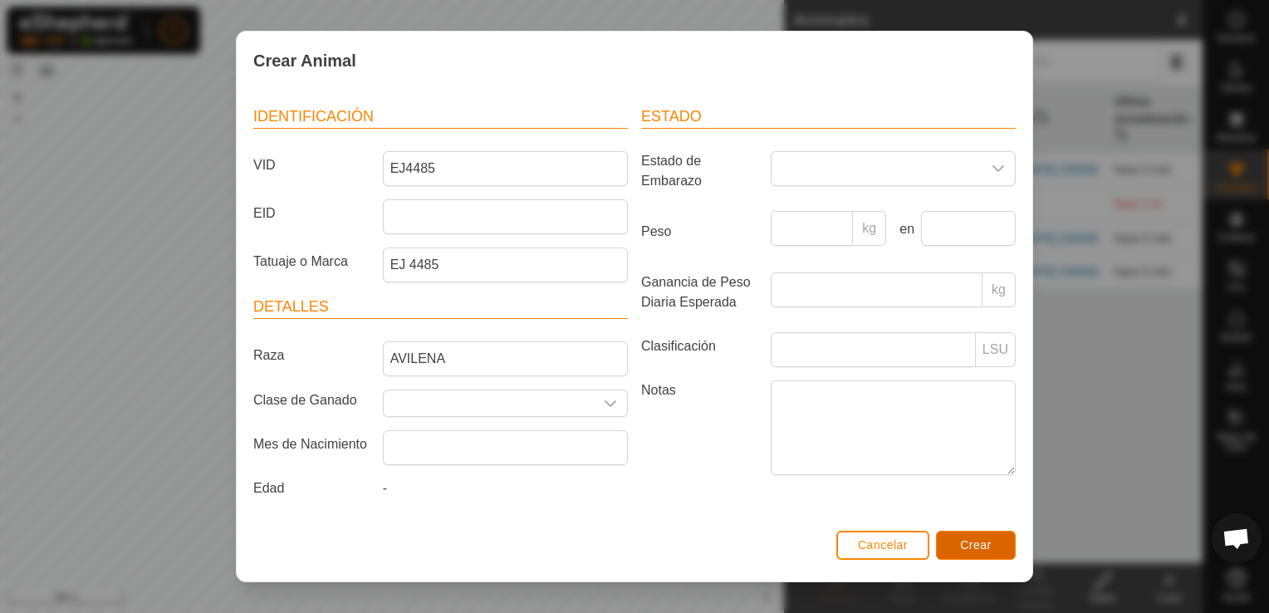
click at [964, 556] on button "Crear" at bounding box center [976, 545] width 80 height 29
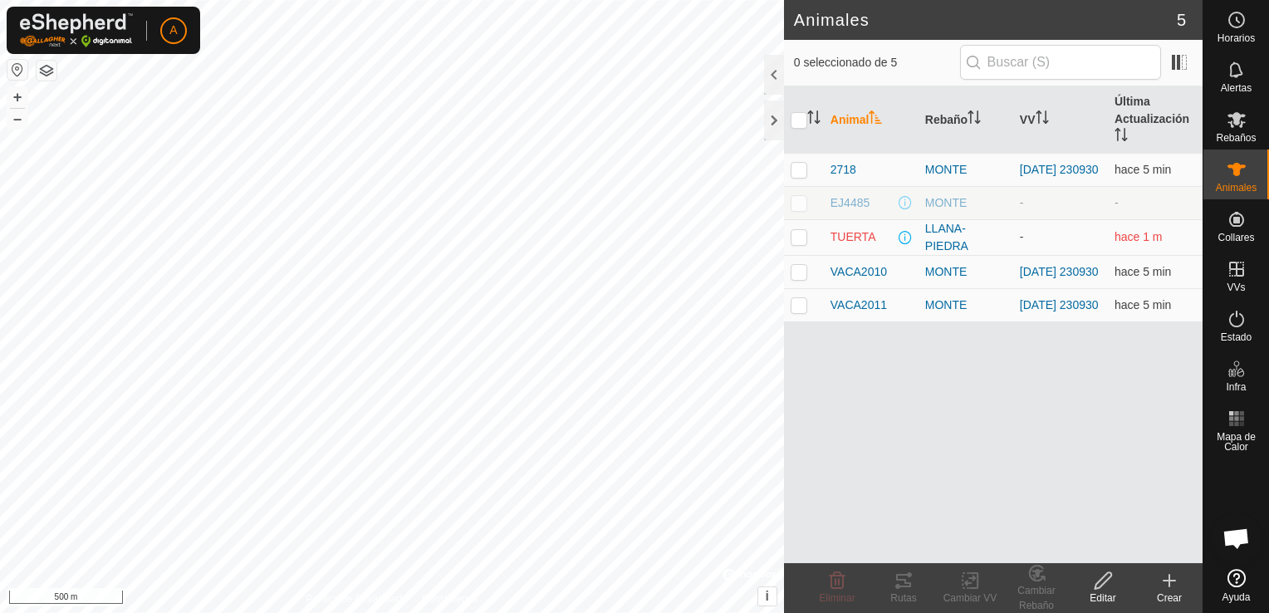
click at [885, 515] on div "Animal Rebaño VV Última Actualización 2718 MONTE [DATE] 230930 hace 5 min EJ448…" at bounding box center [993, 324] width 418 height 477
click at [856, 308] on span "VACA2011" at bounding box center [858, 304] width 56 height 17
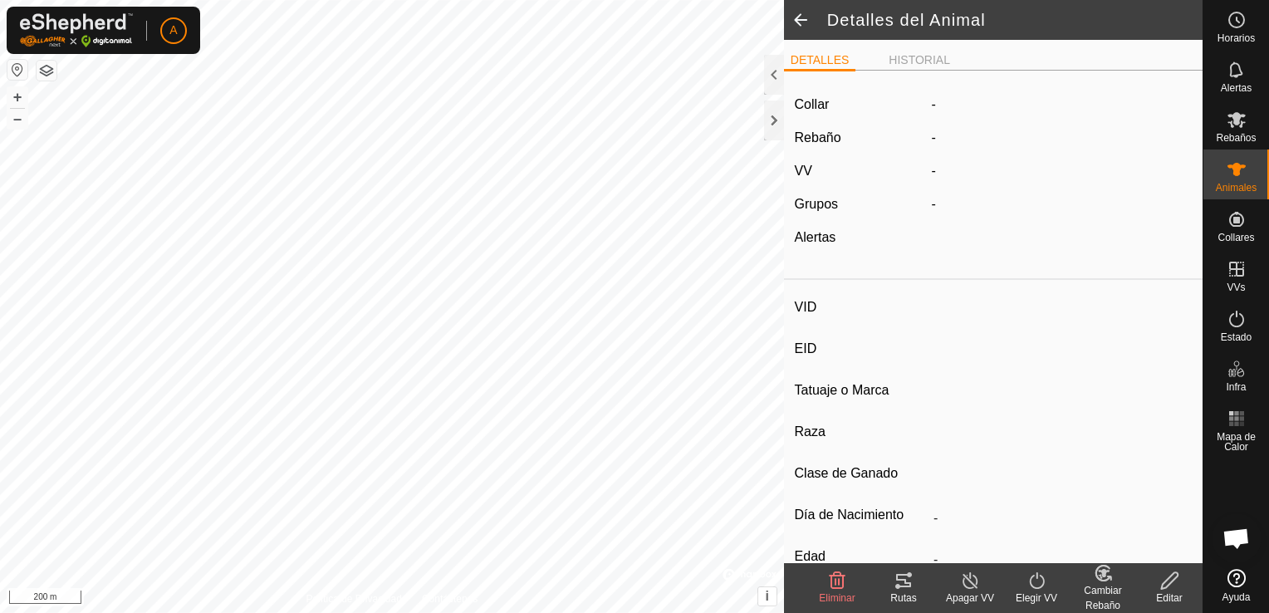
type input "VACA2011"
type input "-"
type input "2010"
type input "AVILENA"
type input "-"
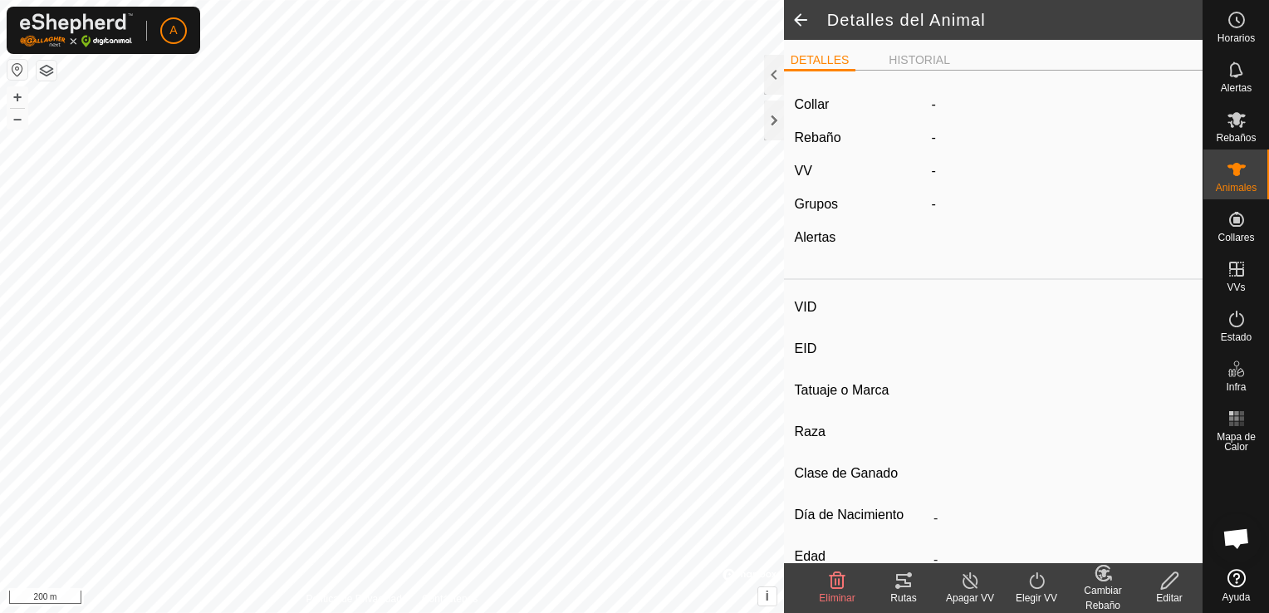
type input "Preñada"
type input "0 kg"
type input "-"
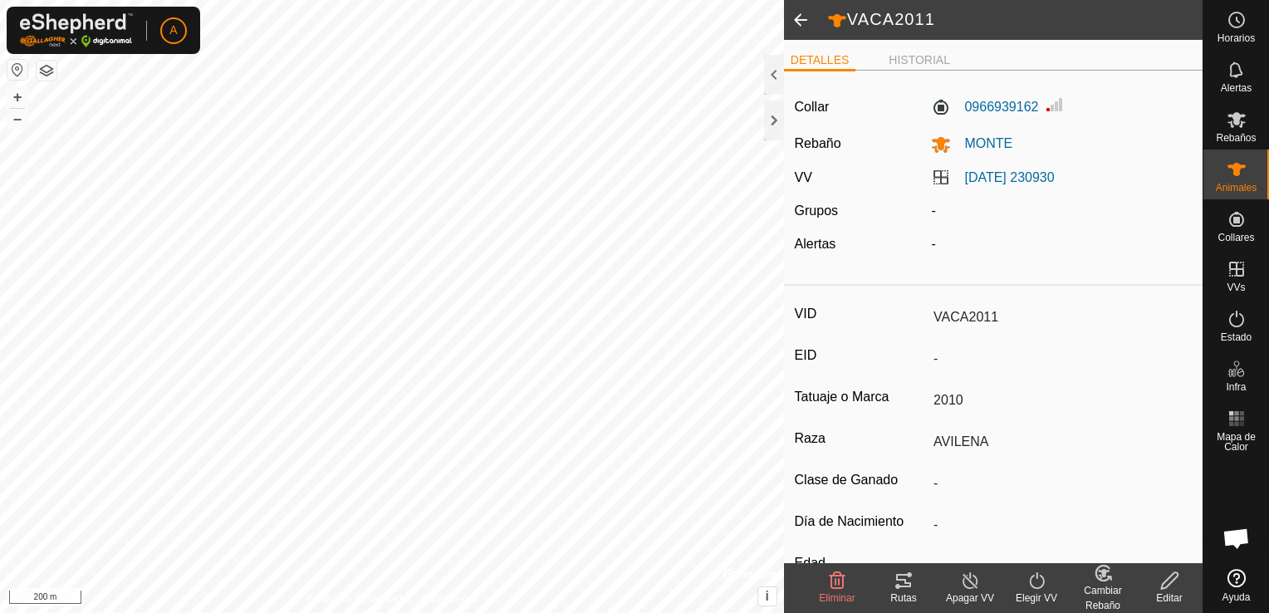
click at [803, 22] on span at bounding box center [800, 20] width 33 height 40
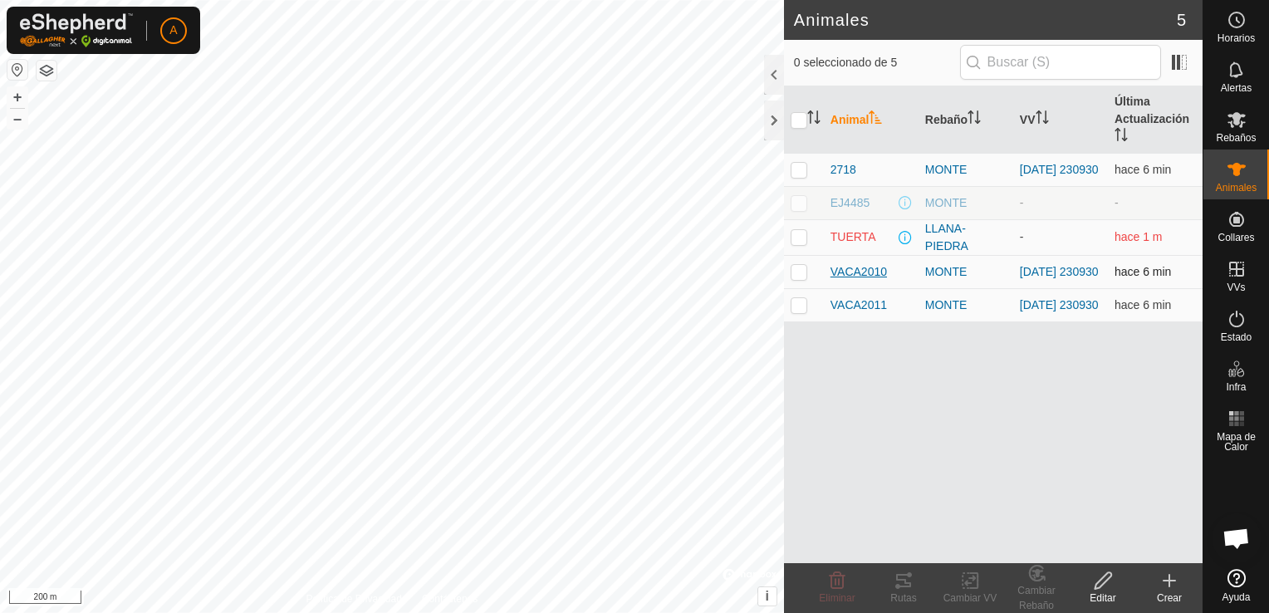
click at [859, 269] on span "VACA2010" at bounding box center [858, 271] width 56 height 17
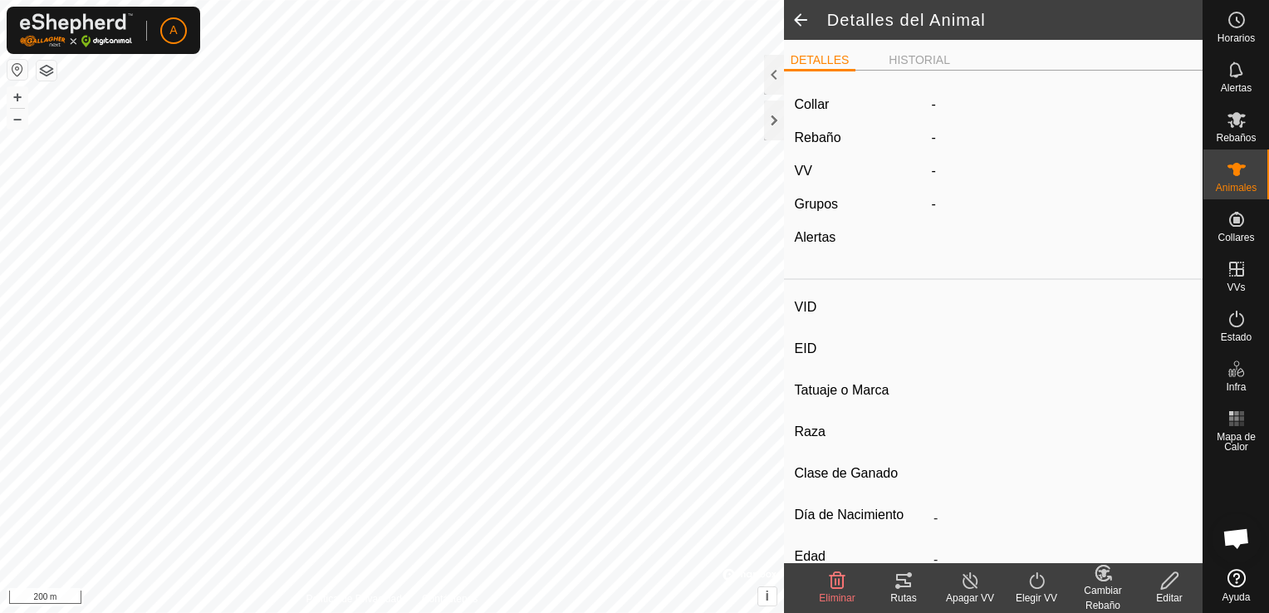
type input "VACA2010"
type input "-"
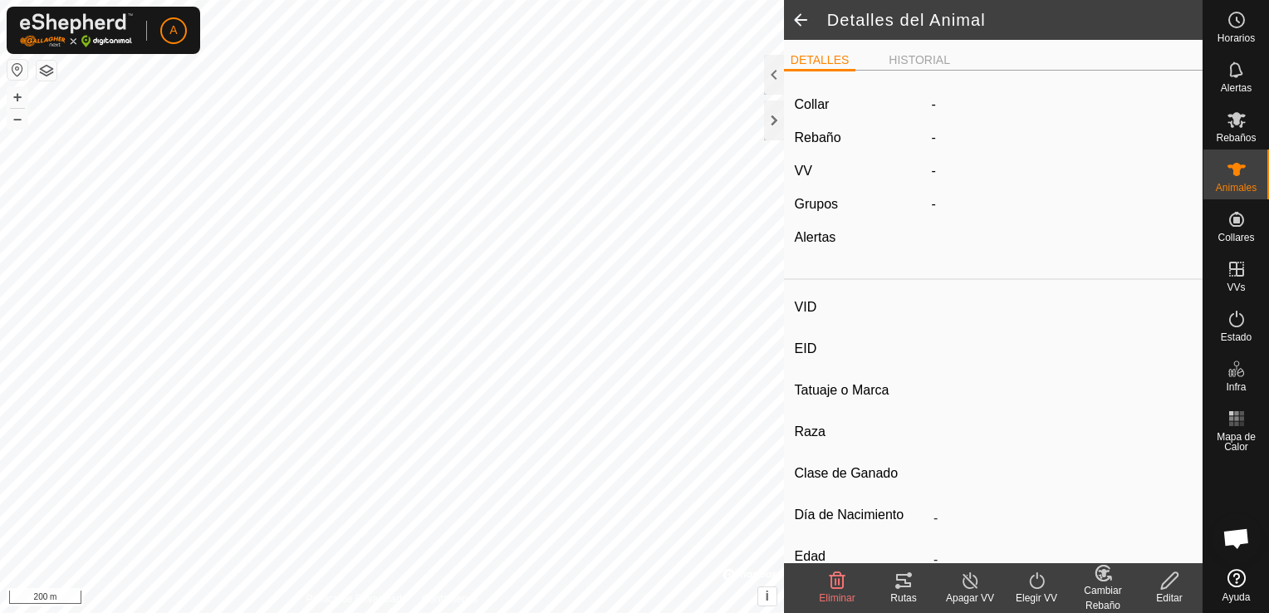
type input "0 kg"
type input "-"
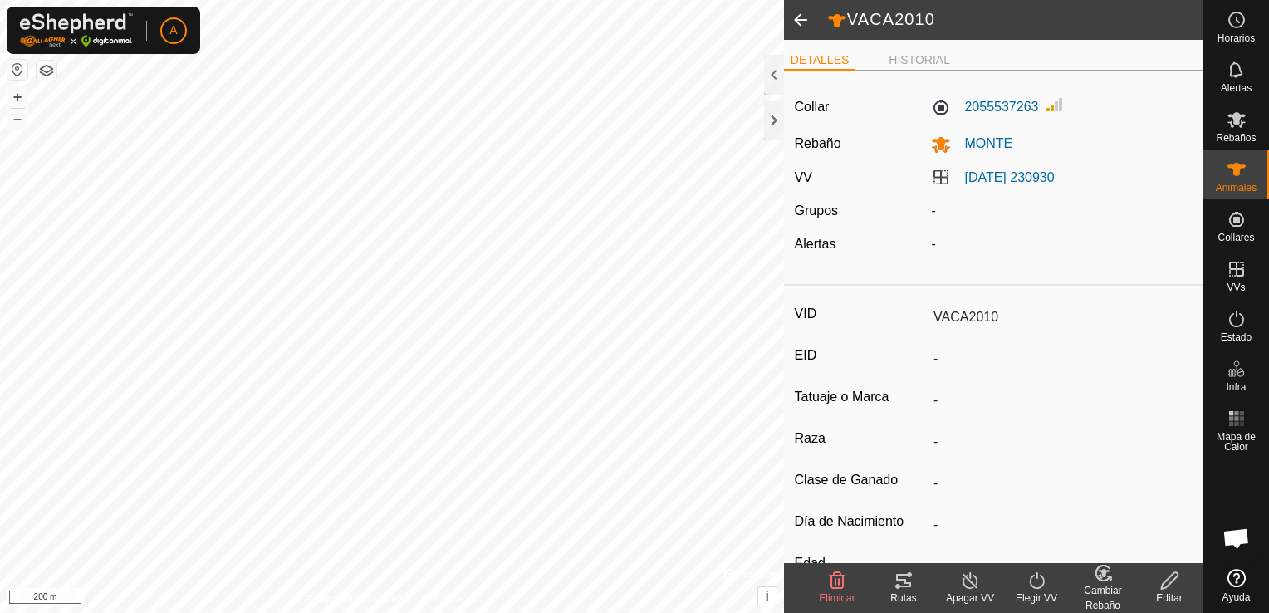
click at [797, 18] on span at bounding box center [800, 20] width 33 height 40
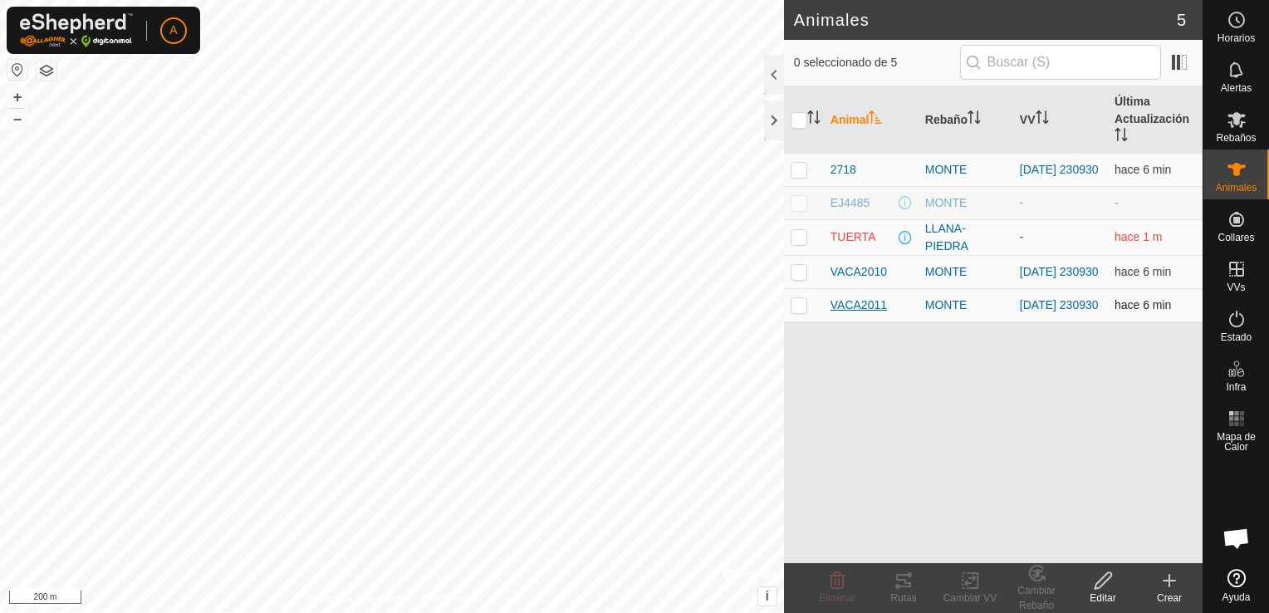
click at [854, 311] on span "VACA2011" at bounding box center [858, 304] width 56 height 17
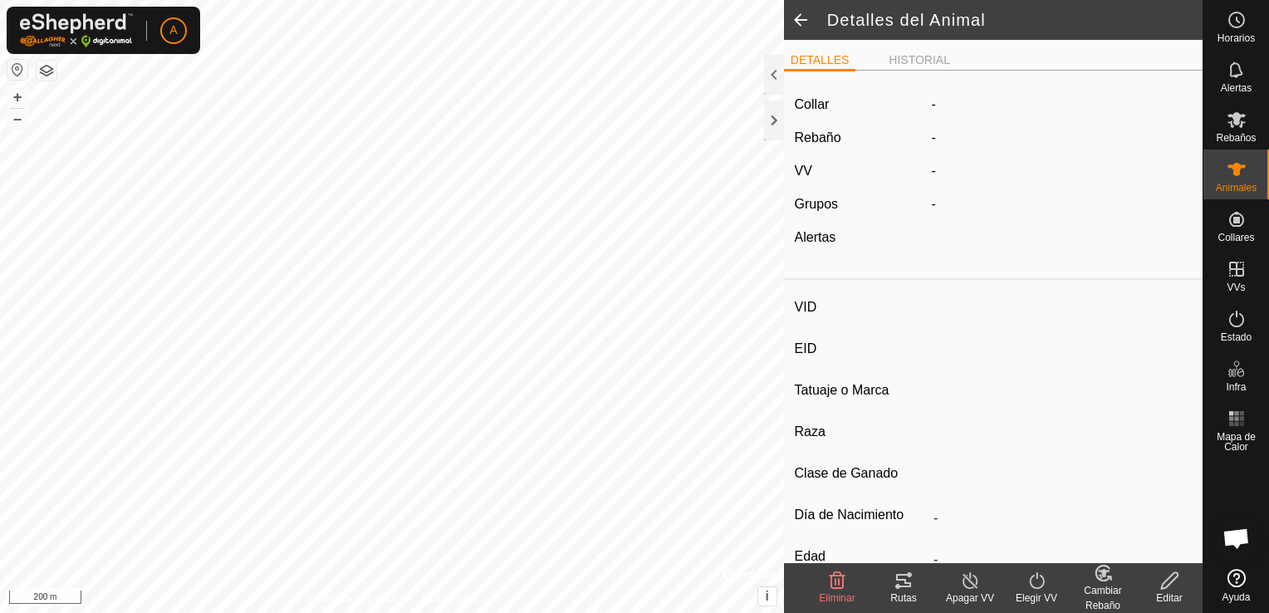
type input "VACA2011"
type input "-"
type input "2010"
type input "AVILENA"
type input "-"
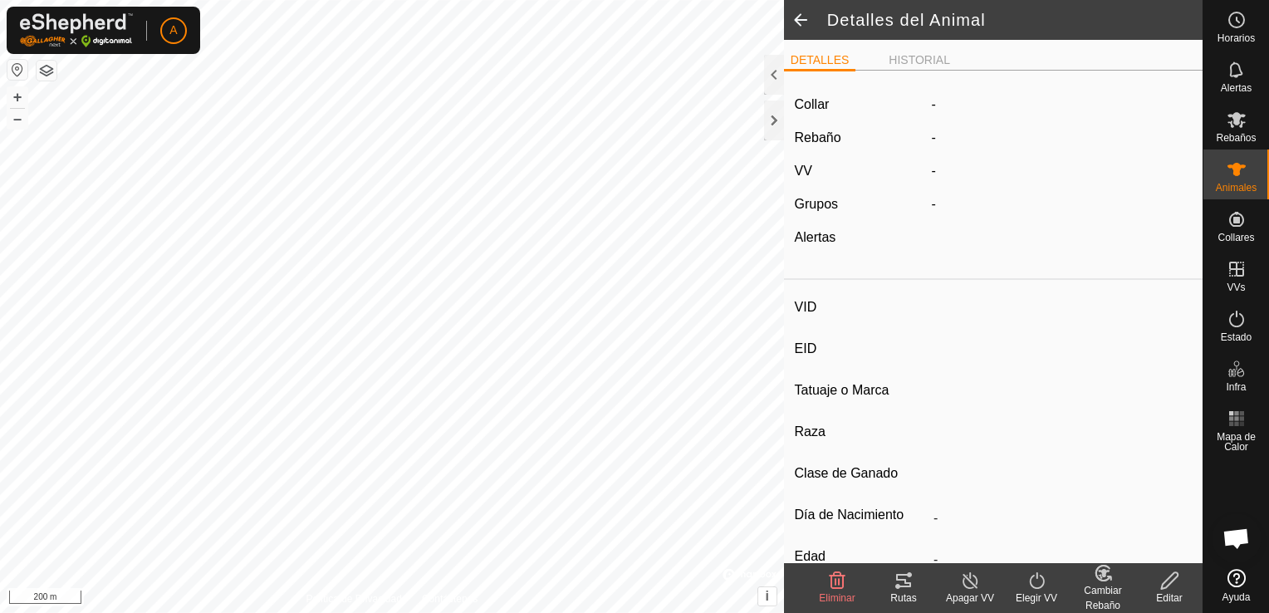
type input "Preñada"
type input "0 kg"
type input "-"
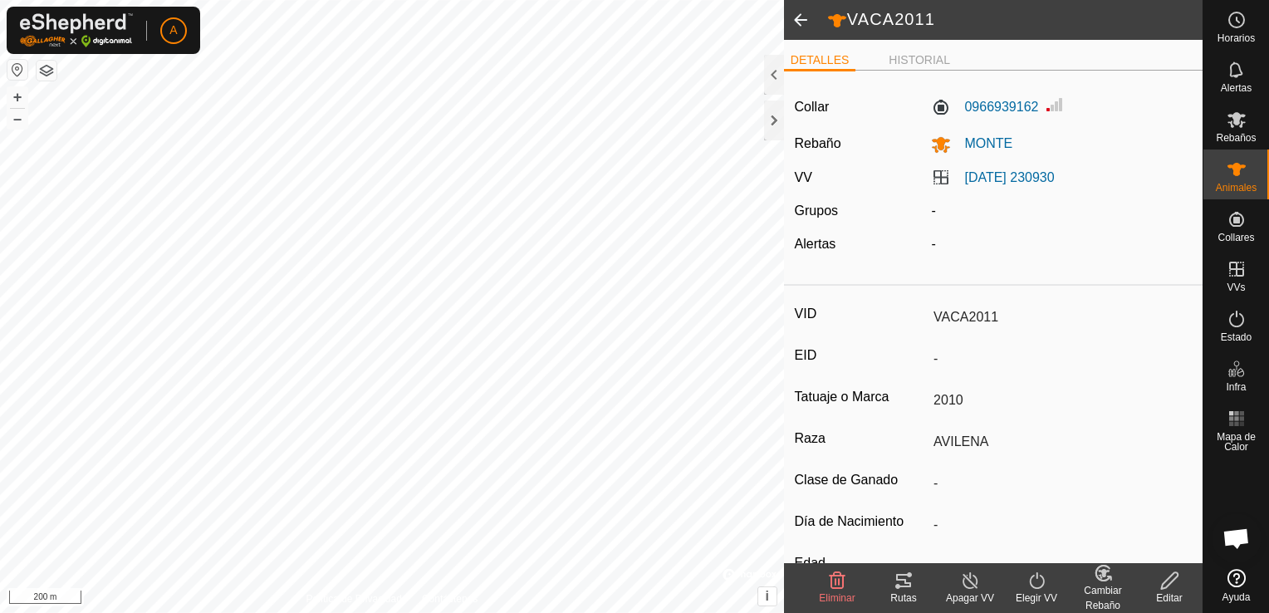
click at [799, 15] on span at bounding box center [800, 20] width 33 height 40
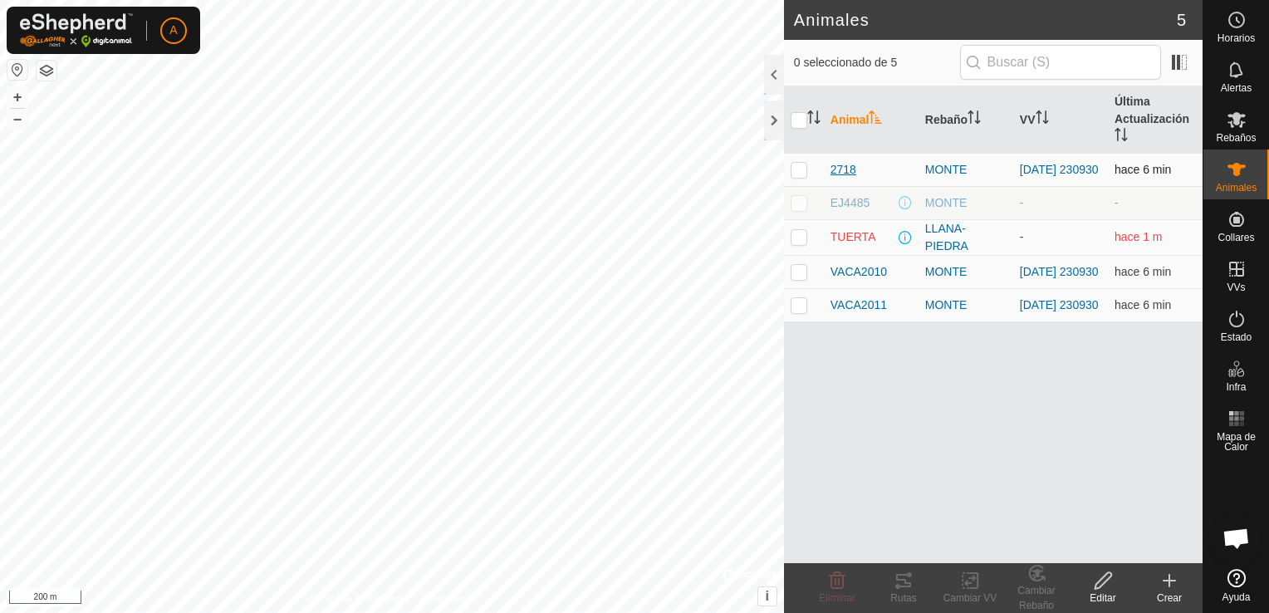
click at [840, 169] on span "2718" at bounding box center [843, 169] width 26 height 17
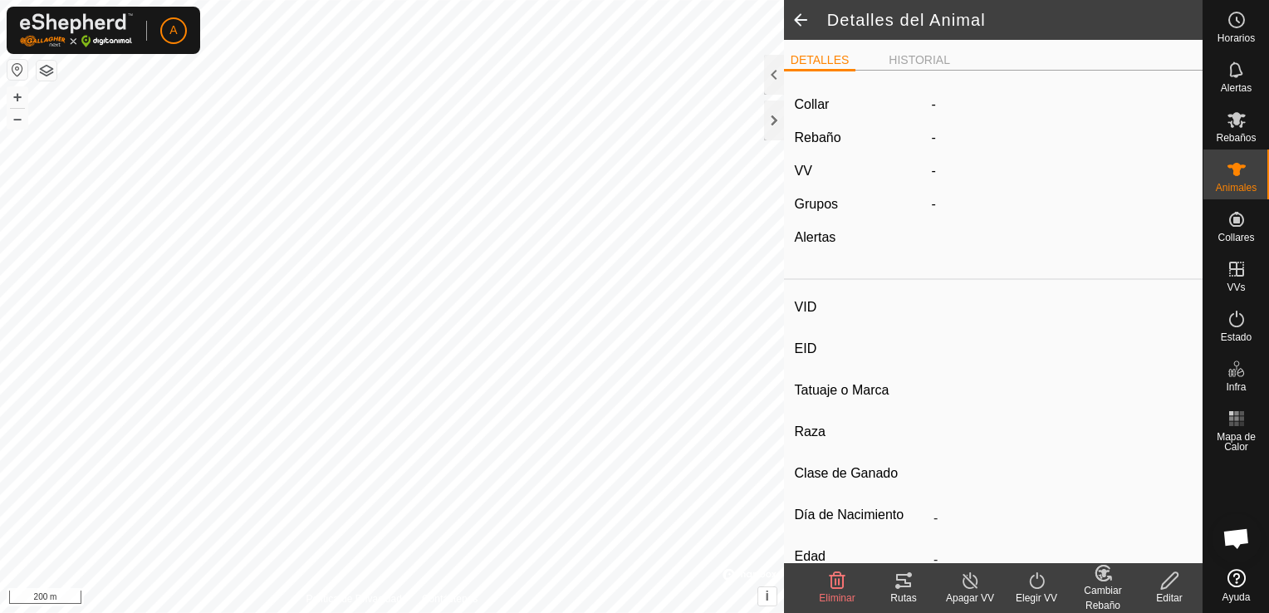
type input "2718"
type input "-"
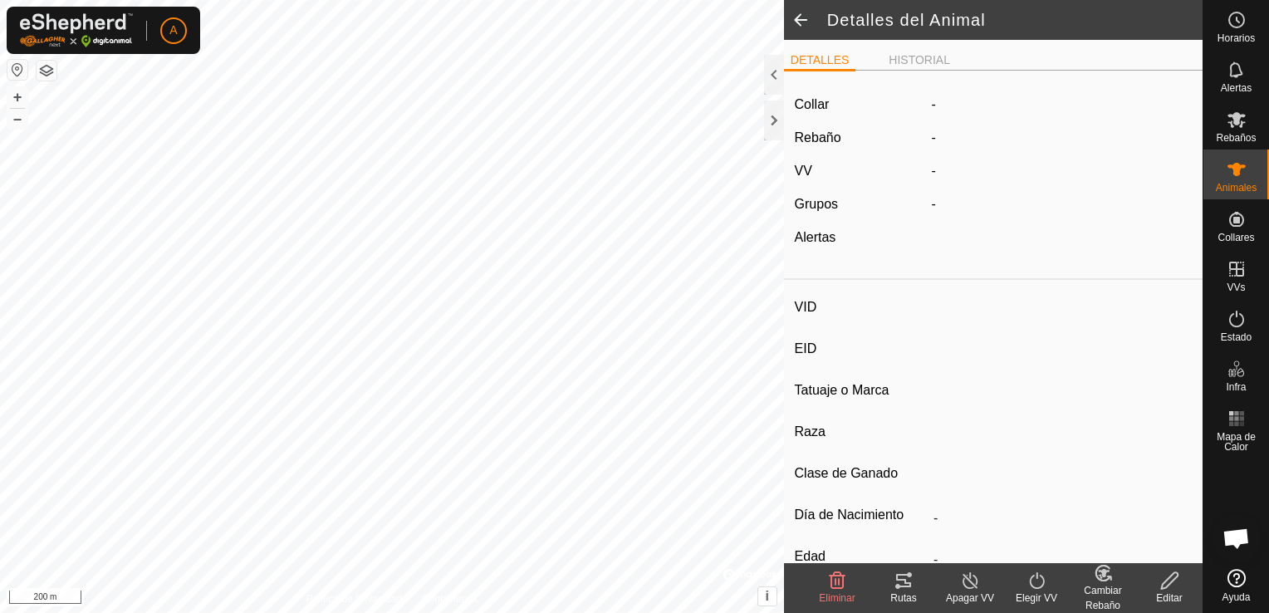
type input "0 kg"
type input "-"
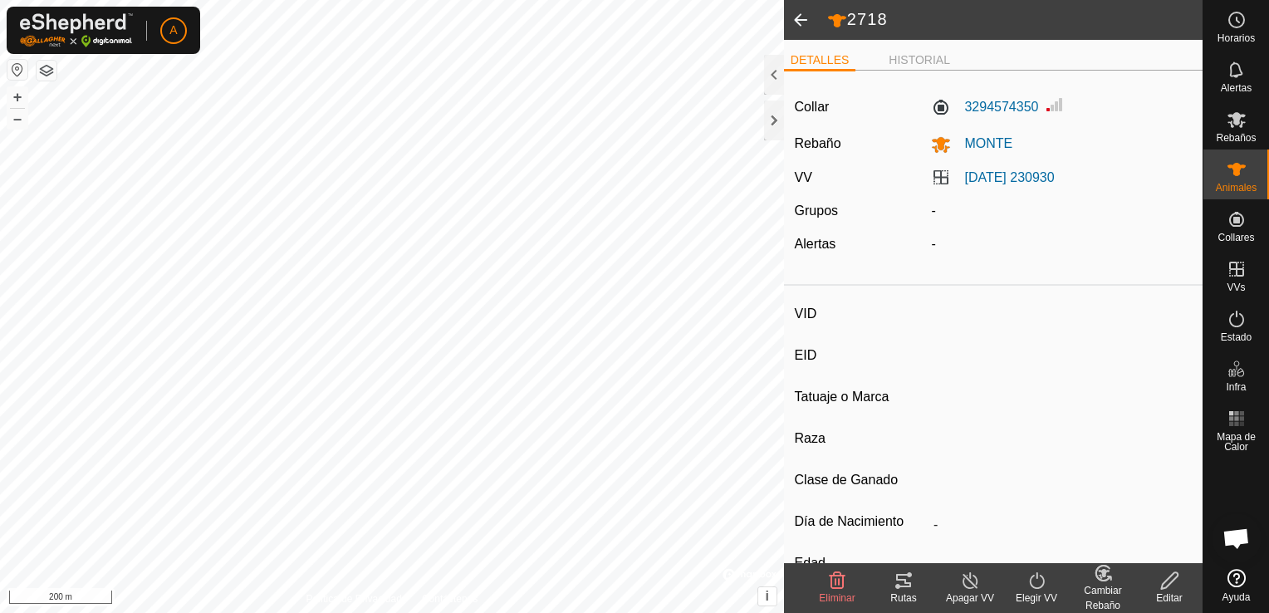
type input "VACA2010"
type input "-"
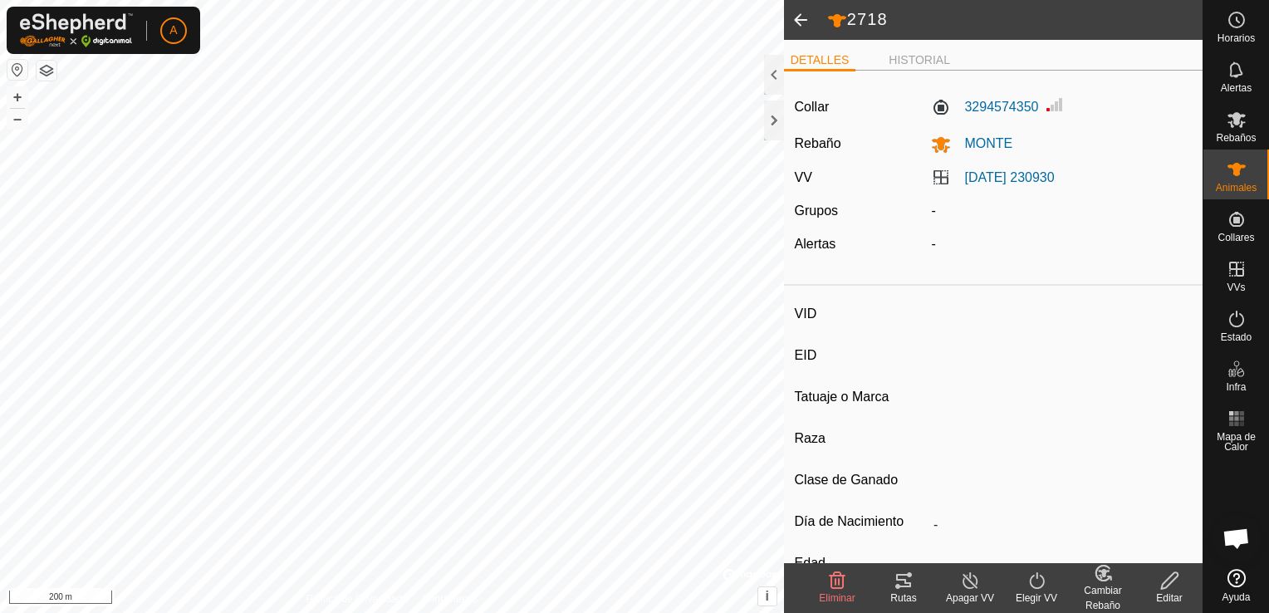
type input "0 kg"
type input "-"
type input "2718"
type input "-"
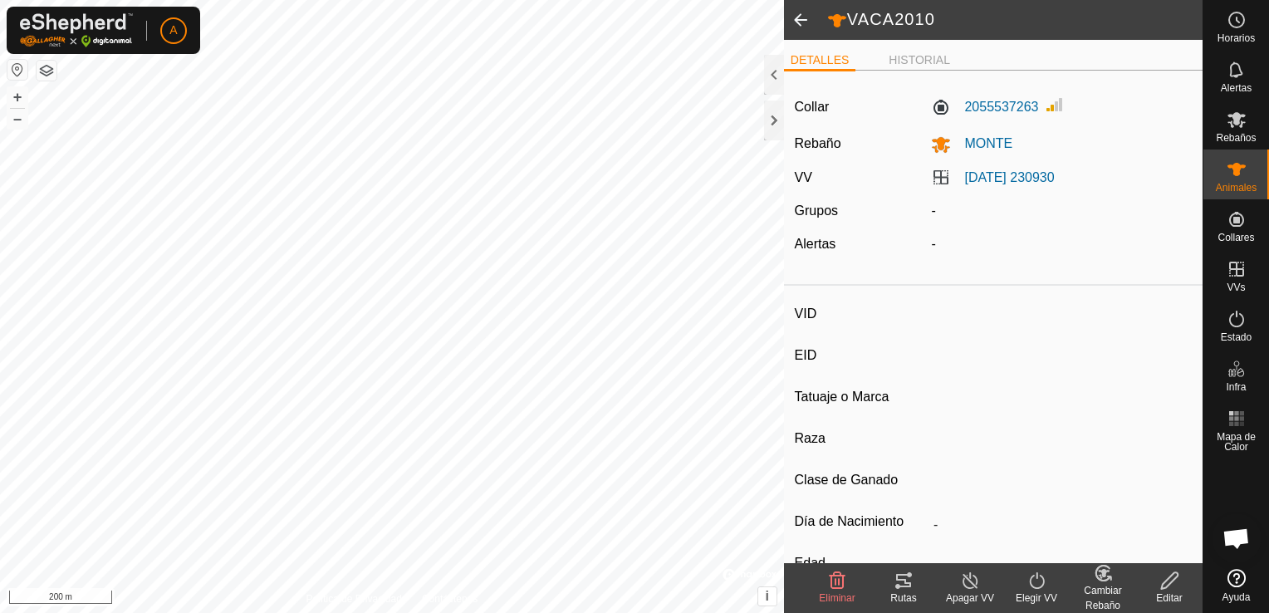
type input "-"
type input "0 kg"
type input "-"
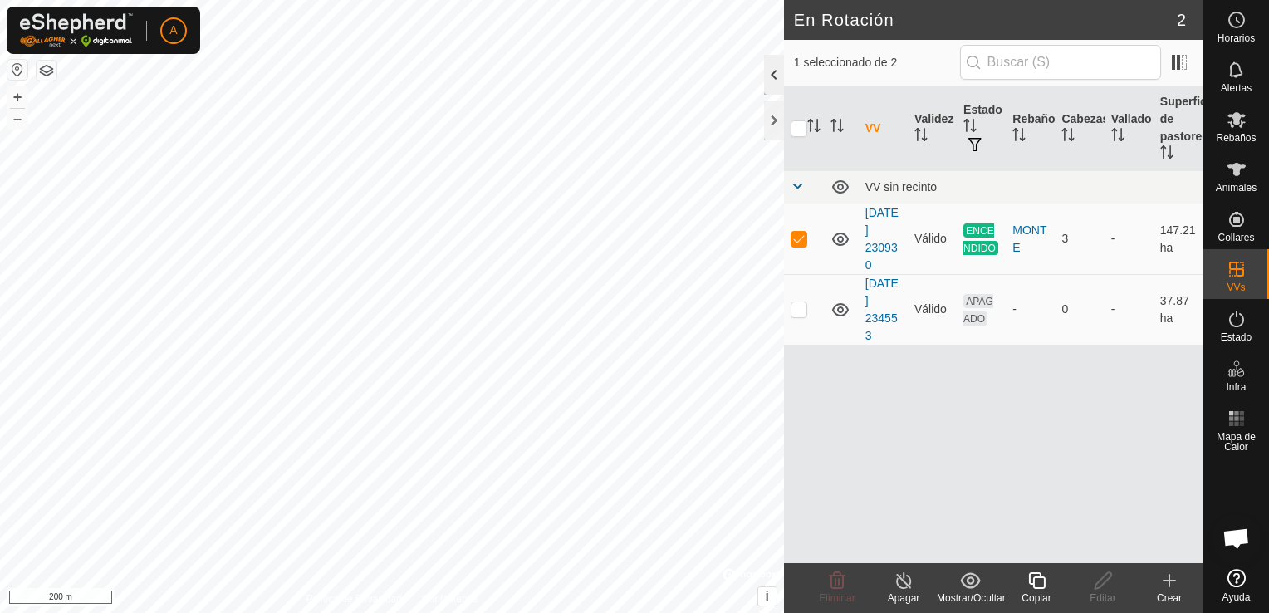
click at [774, 67] on div at bounding box center [774, 75] width 20 height 40
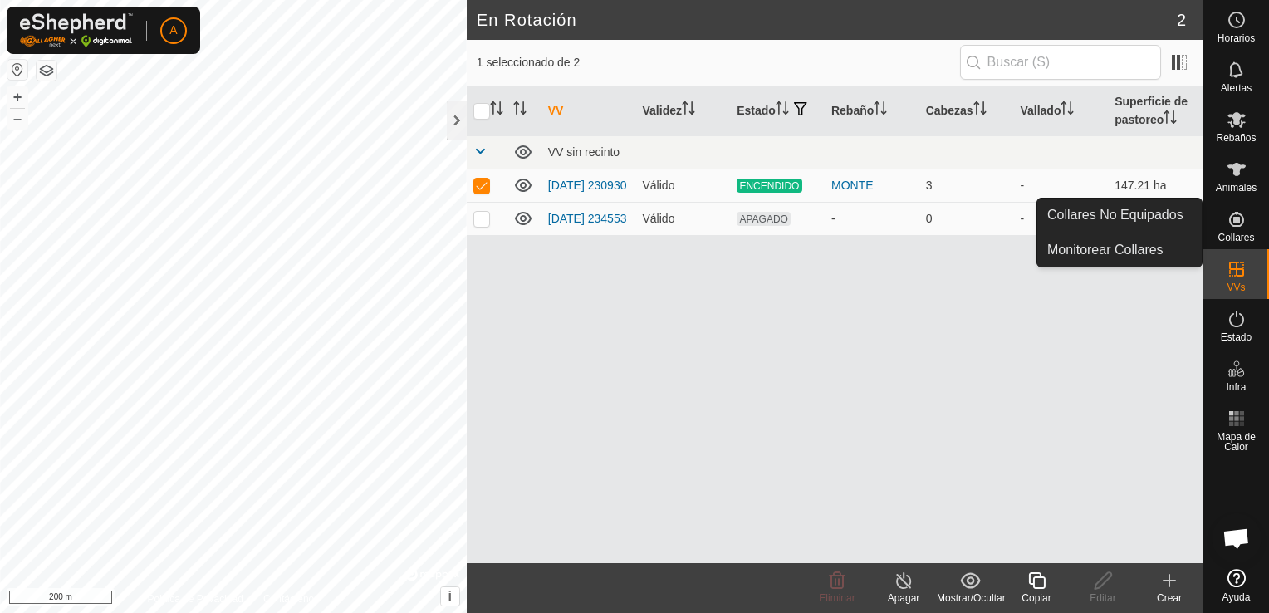
click at [1236, 235] on span "Collares" at bounding box center [1235, 237] width 37 height 10
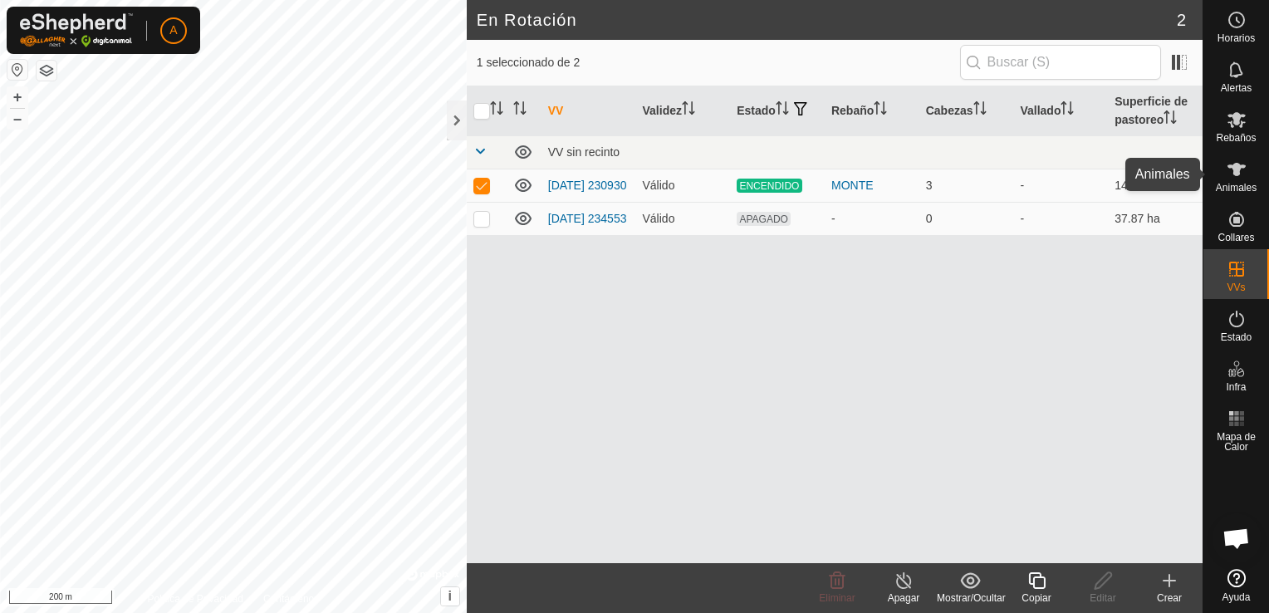
click at [1242, 178] on icon at bounding box center [1236, 169] width 20 height 20
